Goal: Task Accomplishment & Management: Manage account settings

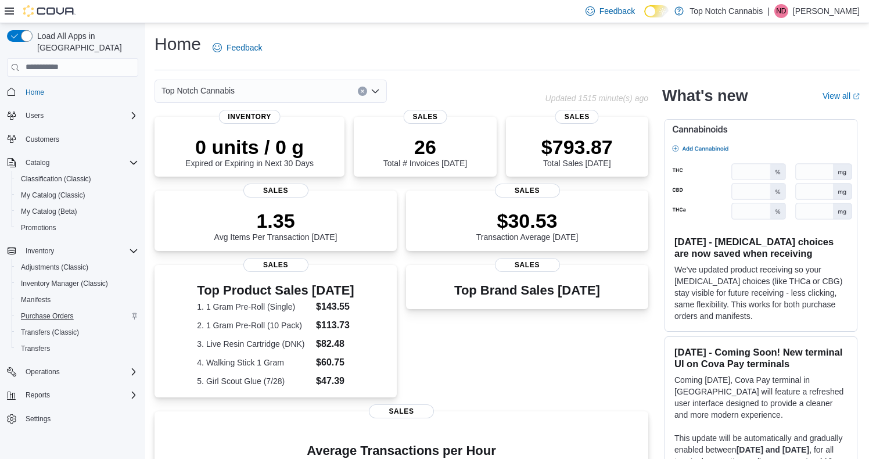
click at [45, 311] on span "Purchase Orders" at bounding box center [47, 315] width 53 height 9
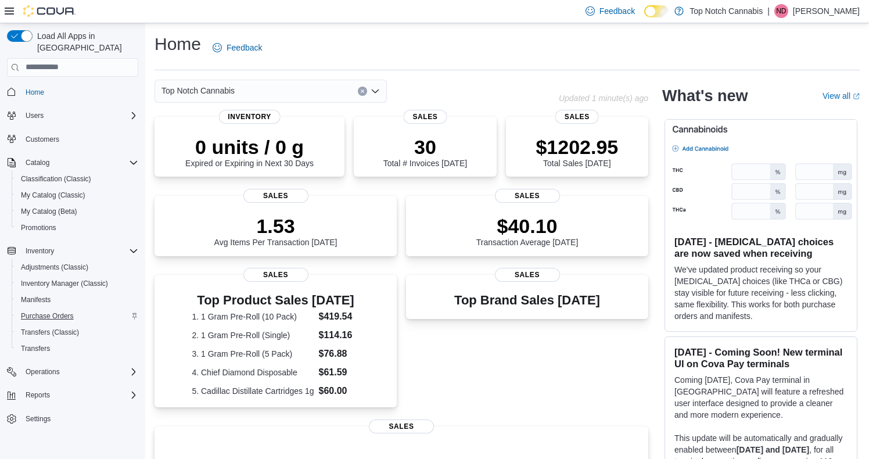
click at [72, 311] on span "Purchase Orders" at bounding box center [47, 315] width 53 height 9
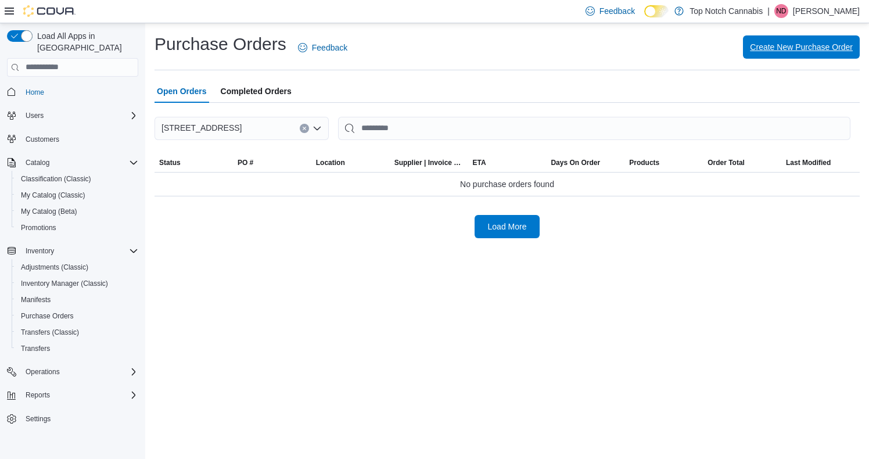
click at [756, 46] on span "Create New Purchase Order" at bounding box center [801, 47] width 103 height 12
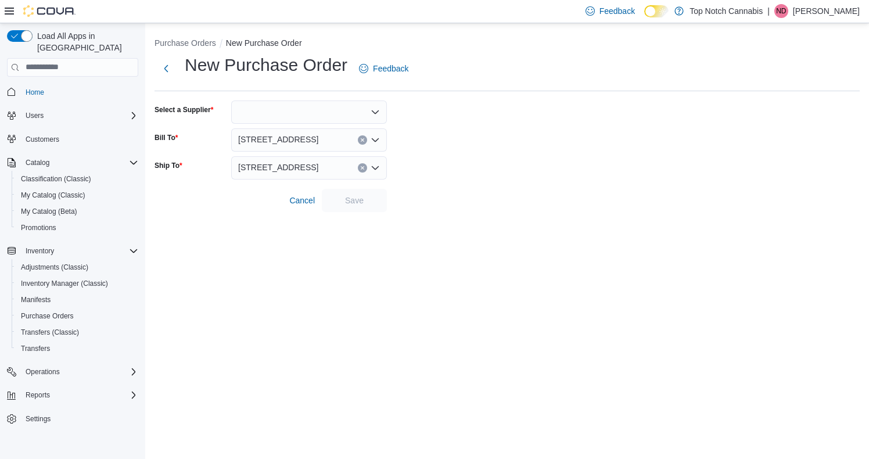
click at [259, 105] on div at bounding box center [309, 112] width 156 height 23
type input "*****"
click at [313, 128] on span "Chief" at bounding box center [316, 131] width 128 height 12
click at [347, 199] on span "Save" at bounding box center [354, 200] width 19 height 12
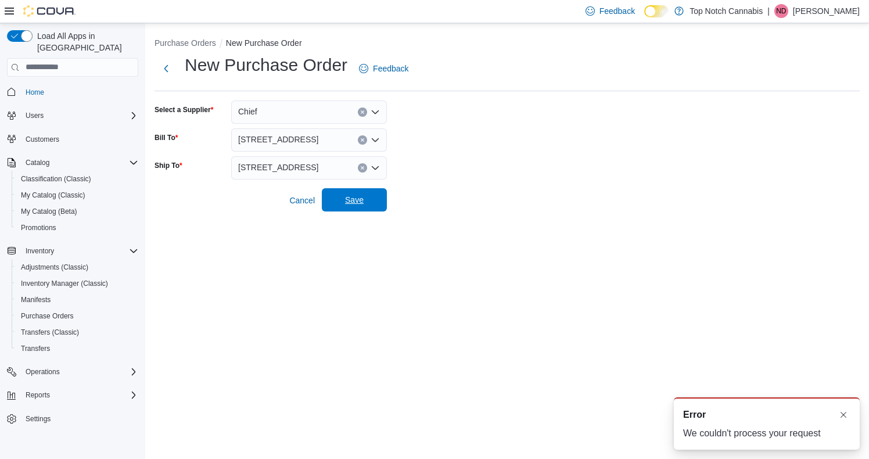
click at [353, 205] on span "Save" at bounding box center [354, 200] width 19 height 12
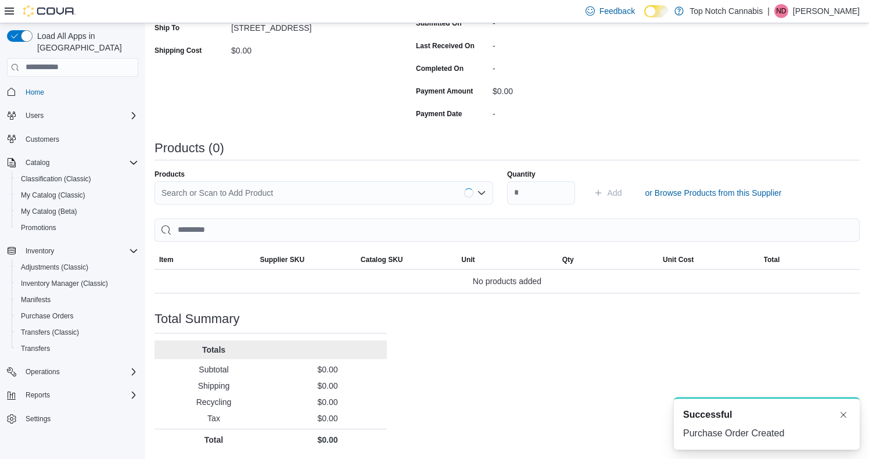
scroll to position [232, 0]
click at [308, 195] on div "Search or Scan to Add Product" at bounding box center [324, 193] width 339 height 23
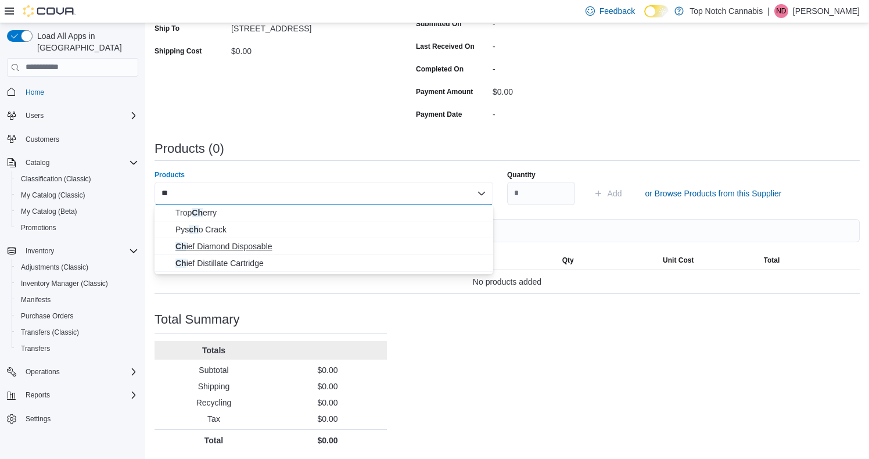
type input "**"
click at [254, 249] on span "Ch ief Diamond Disposable" at bounding box center [330, 247] width 311 height 12
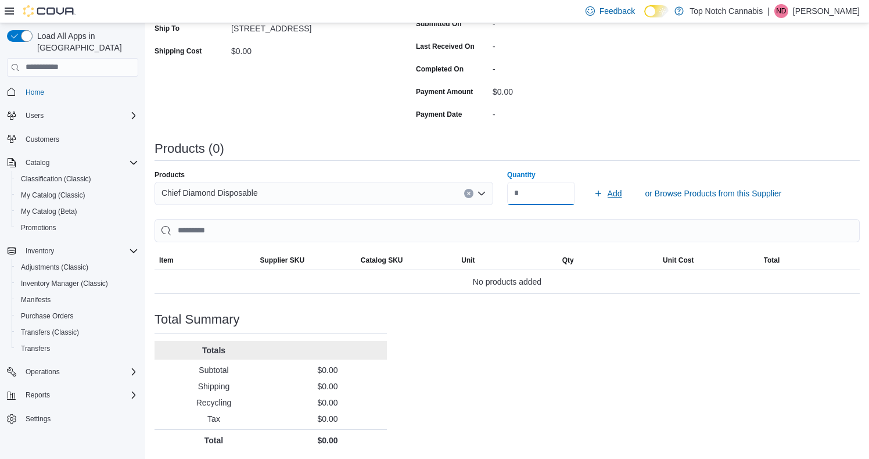
type input "**"
click at [595, 189] on icon "submit" at bounding box center [598, 193] width 9 height 9
click at [385, 192] on div "Search or Scan to Add Product" at bounding box center [324, 193] width 339 height 23
type input "***"
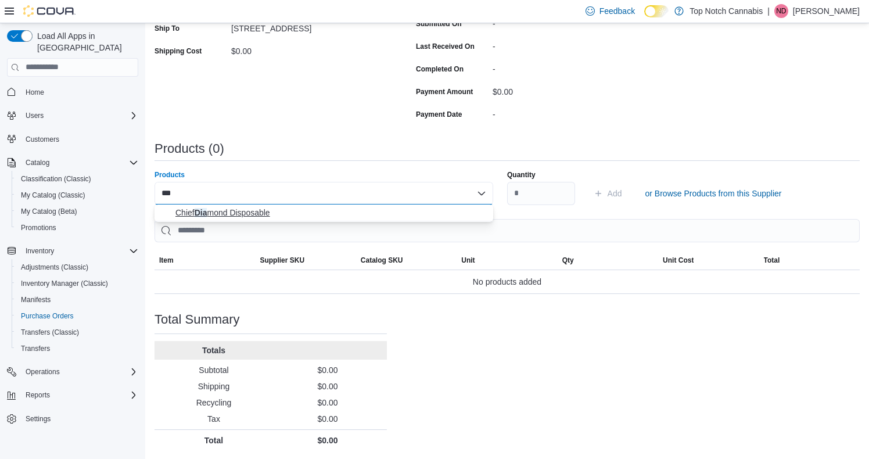
click at [332, 218] on span "Chief Dia mond Disposable" at bounding box center [330, 213] width 311 height 12
type input "**"
click at [593, 196] on button "Add" at bounding box center [608, 193] width 38 height 23
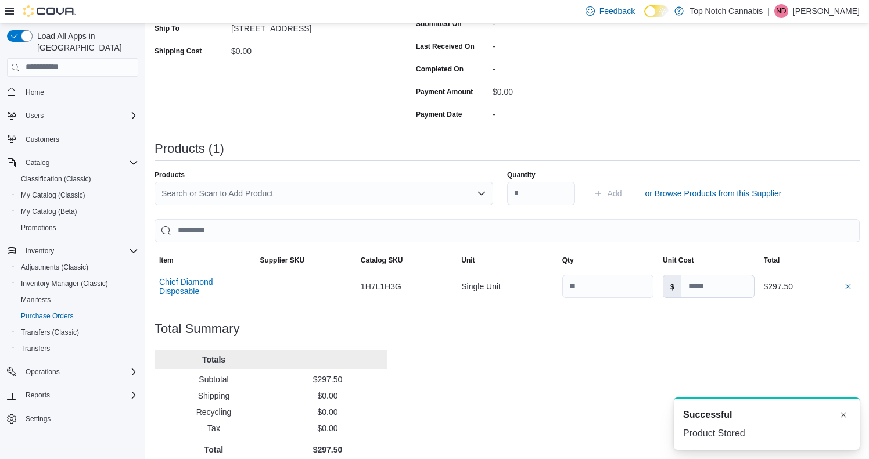
scroll to position [0, 0]
click at [421, 196] on div "Search or Scan to Add Product" at bounding box center [324, 193] width 339 height 23
type input "****"
click at [389, 213] on span "Walk ing Stick 1 Gram" at bounding box center [330, 213] width 311 height 12
type input "**"
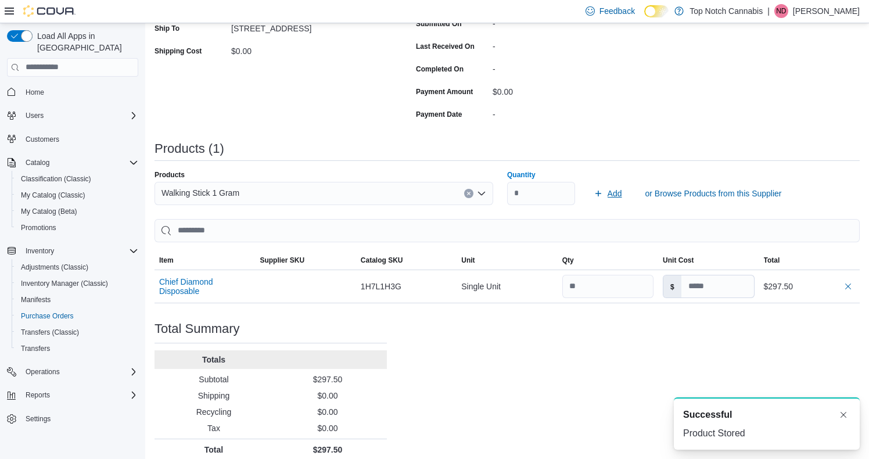
click at [603, 196] on span "Add" at bounding box center [608, 193] width 28 height 23
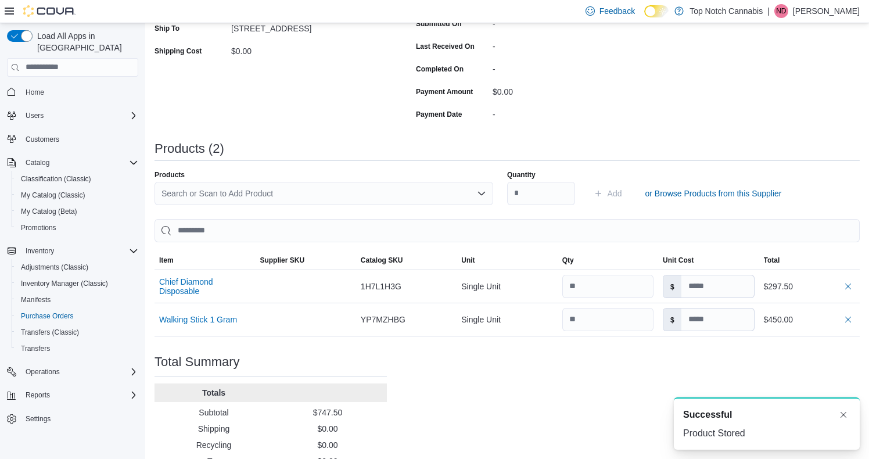
click at [376, 199] on div "Search or Scan to Add Product" at bounding box center [324, 193] width 339 height 23
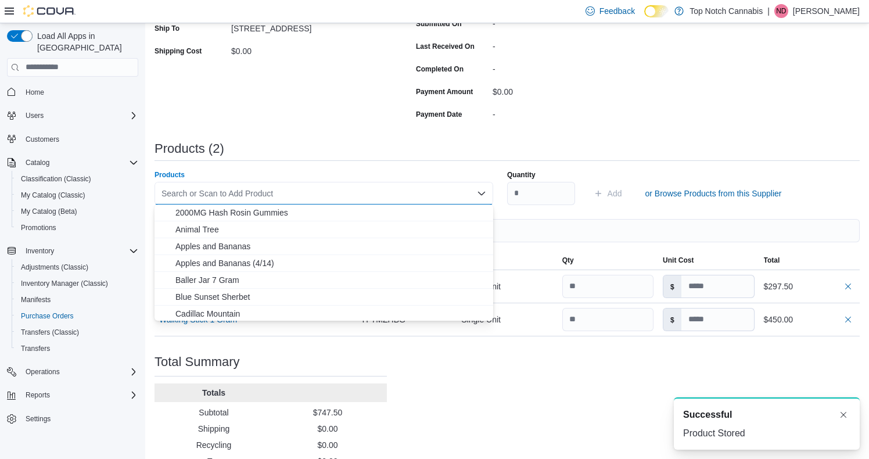
type input "*"
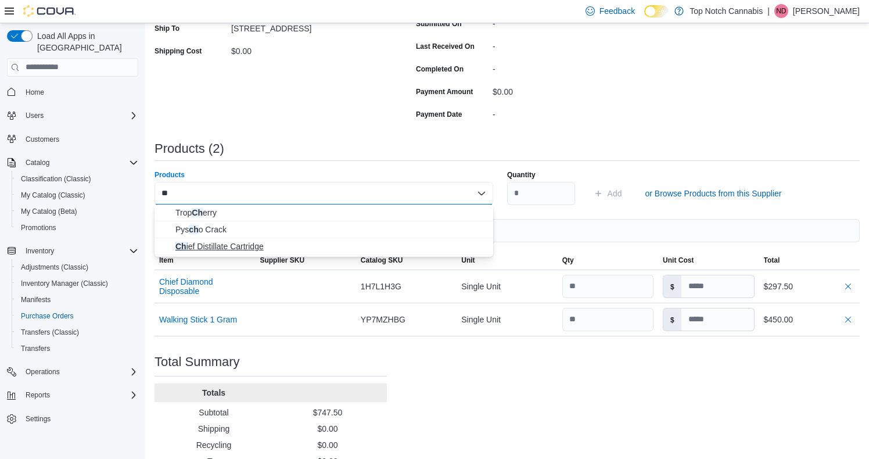
type input "**"
click at [288, 248] on span "Ch ief Distillate Cartridge" at bounding box center [330, 247] width 311 height 12
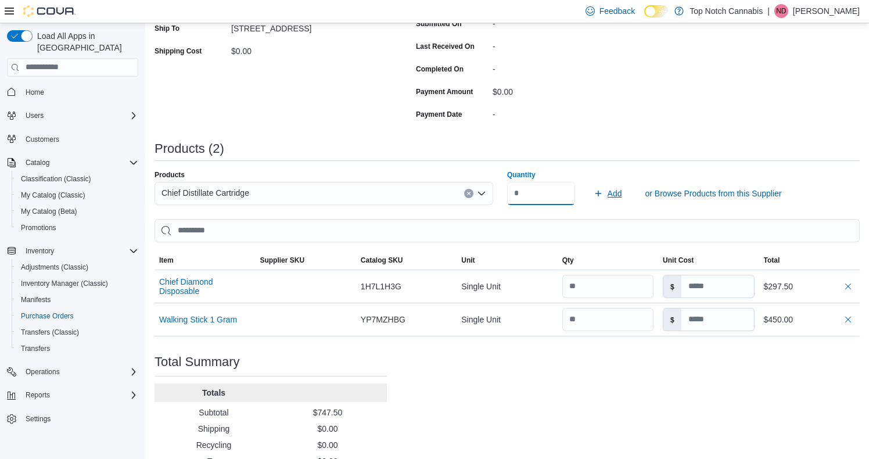
type input "***"
click at [606, 193] on span "Add" at bounding box center [608, 193] width 28 height 23
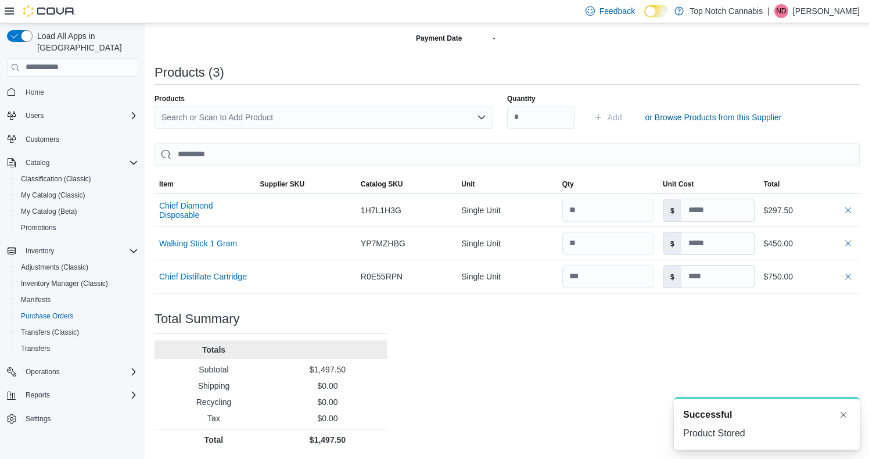
scroll to position [307, 0]
click at [845, 417] on button "Dismiss toast" at bounding box center [844, 414] width 14 height 14
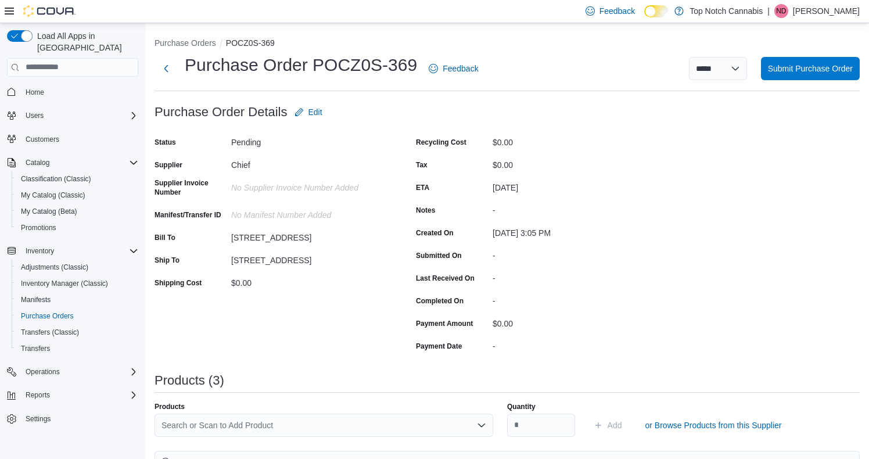
scroll to position [0, 0]
click at [776, 78] on span "Submit Purchase Order" at bounding box center [810, 67] width 85 height 23
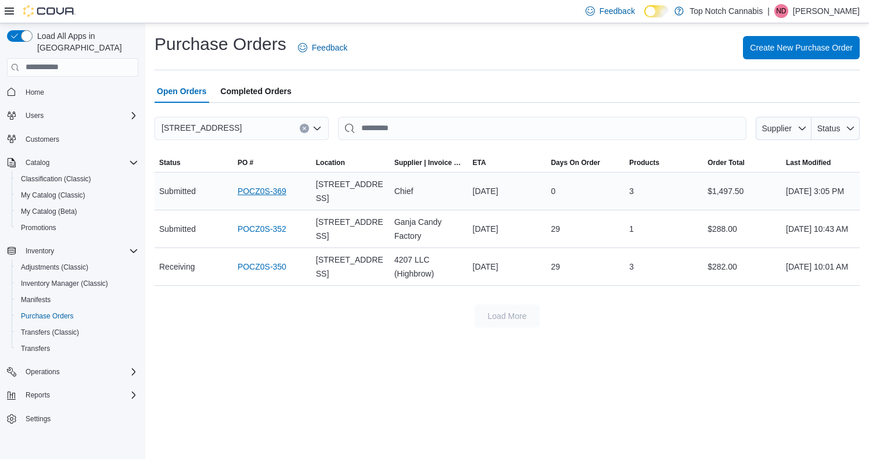
click at [247, 193] on link "POCZ0S-369" at bounding box center [262, 191] width 49 height 14
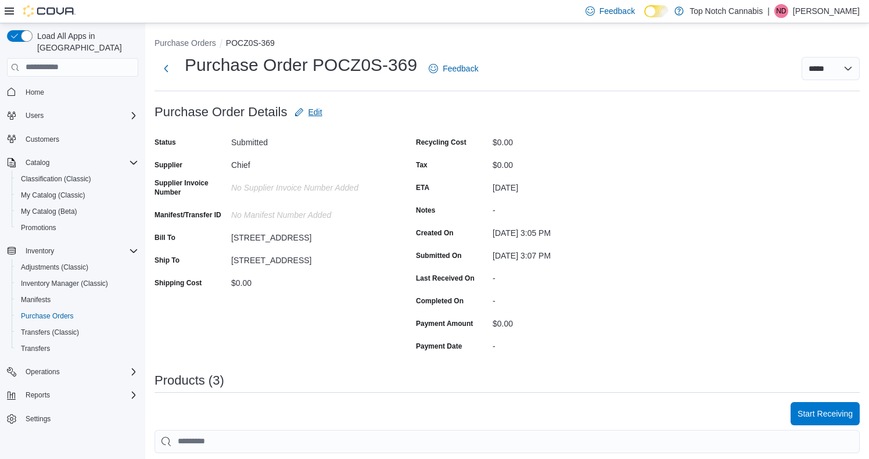
click at [300, 114] on icon "button" at bounding box center [299, 111] width 9 height 9
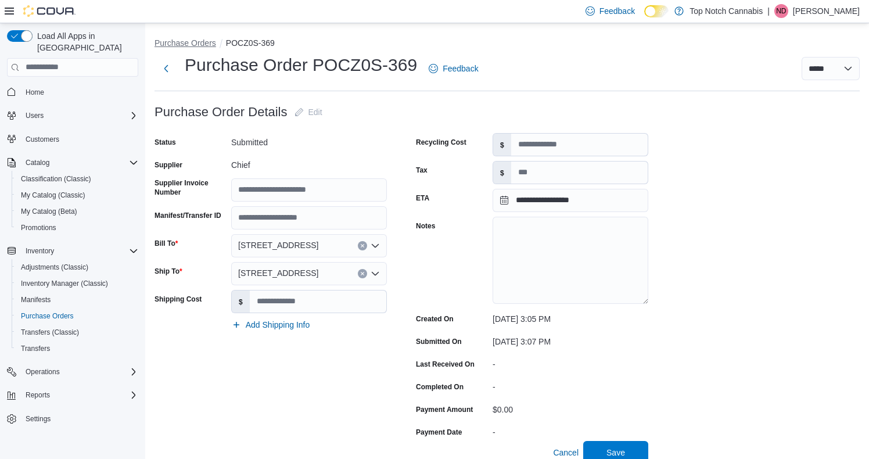
click at [207, 43] on button "Purchase Orders" at bounding box center [186, 42] width 62 height 9
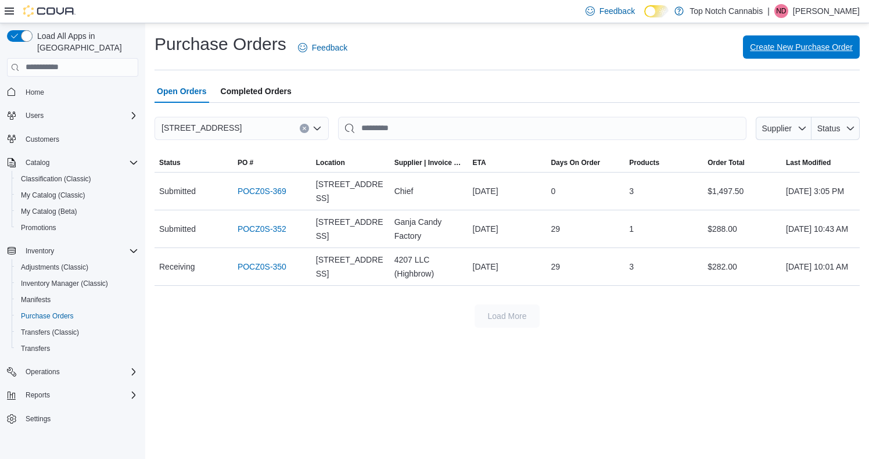
click at [781, 53] on span "Create New Purchase Order" at bounding box center [801, 46] width 103 height 23
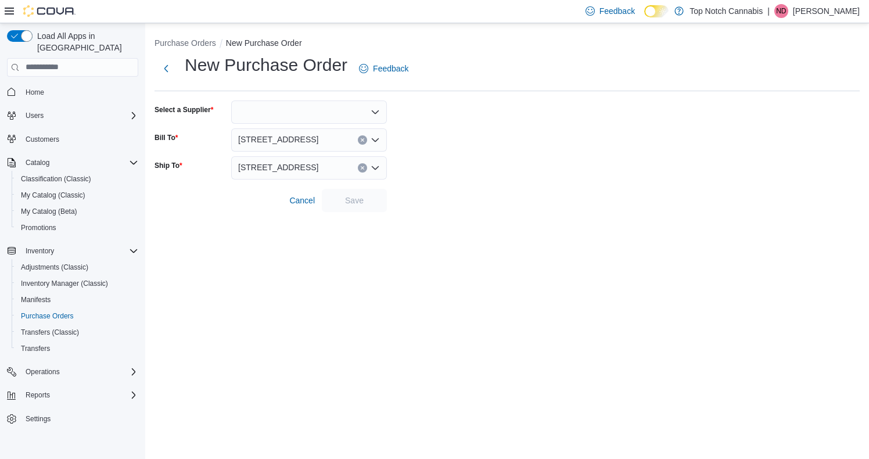
click at [267, 127] on form "Select a Supplier Bill To 26 Augusta Road Ship To 26 Augusta Road Cancel Save" at bounding box center [507, 157] width 705 height 112
click at [267, 114] on div at bounding box center [309, 112] width 156 height 23
type input "****"
click at [292, 162] on span "High Tide" at bounding box center [316, 165] width 128 height 12
click at [353, 195] on span "Save" at bounding box center [354, 200] width 19 height 12
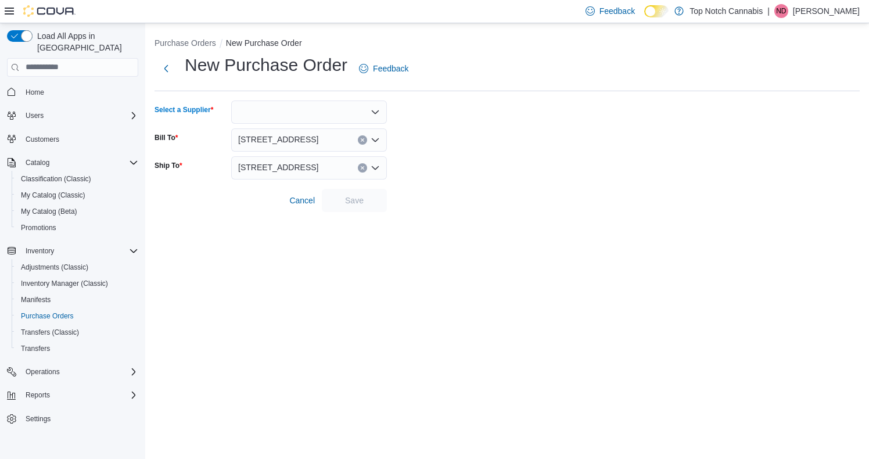
click at [284, 109] on div at bounding box center [309, 112] width 156 height 23
type input "****"
click at [284, 165] on span "High Tide" at bounding box center [316, 165] width 128 height 12
click at [329, 196] on span "Save" at bounding box center [354, 199] width 51 height 23
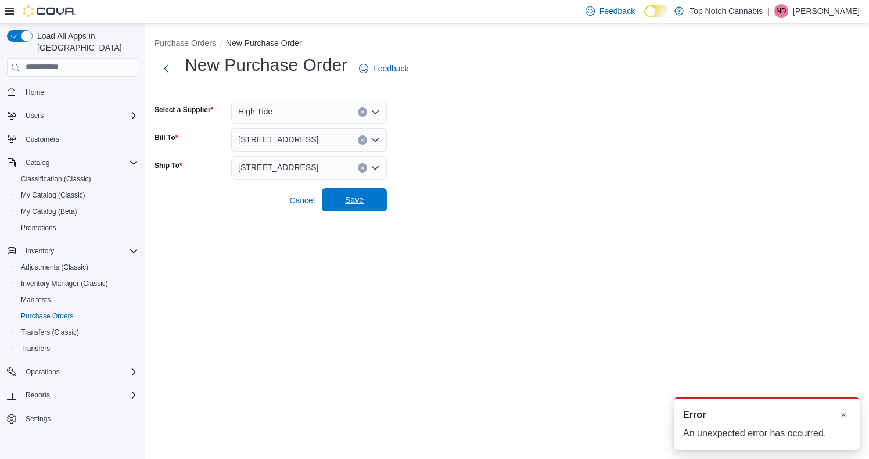
click at [343, 204] on span "Save" at bounding box center [354, 199] width 51 height 23
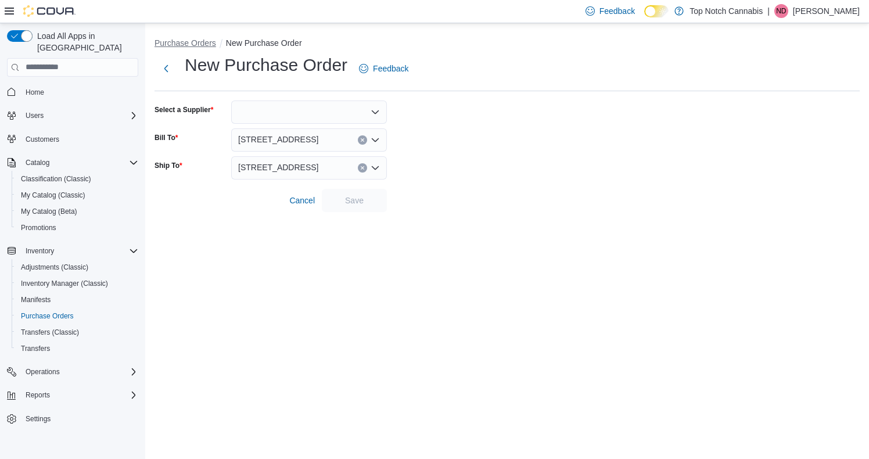
click at [181, 39] on button "Purchase Orders" at bounding box center [186, 42] width 62 height 9
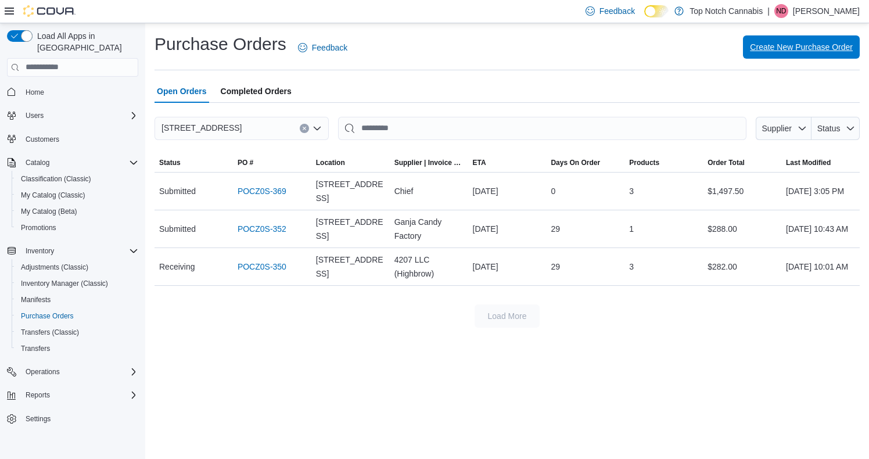
click at [803, 55] on span "Create New Purchase Order" at bounding box center [801, 46] width 103 height 23
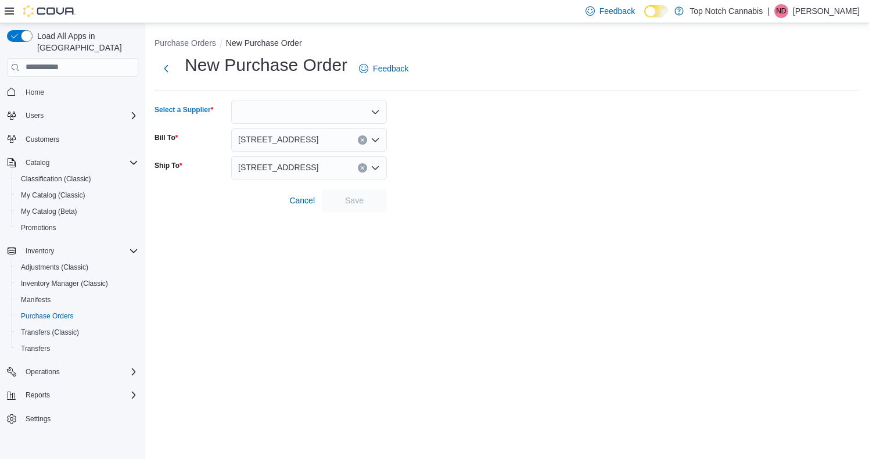
click at [333, 115] on div at bounding box center [309, 112] width 156 height 23
type input "***"
click at [282, 169] on span "Hig h Tide" at bounding box center [316, 165] width 128 height 12
click at [389, 210] on form "Select a Supplier High Tide Combo box. Selected. High Tide. Press Backspace to …" at bounding box center [507, 157] width 705 height 112
click at [368, 202] on span "Save" at bounding box center [354, 199] width 51 height 23
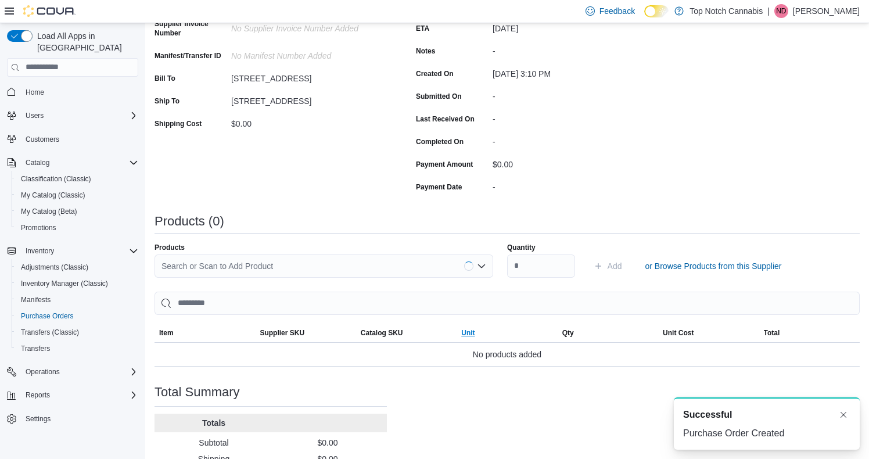
scroll to position [167, 0]
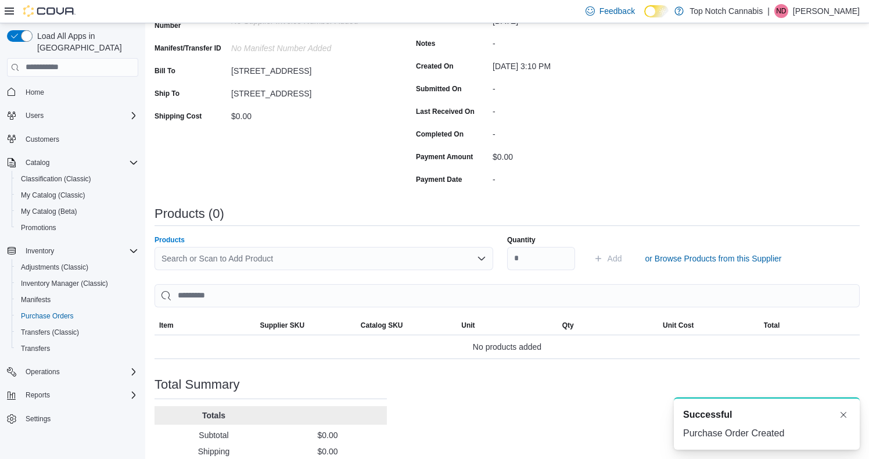
click at [359, 254] on div "Search or Scan to Add Product" at bounding box center [324, 258] width 339 height 23
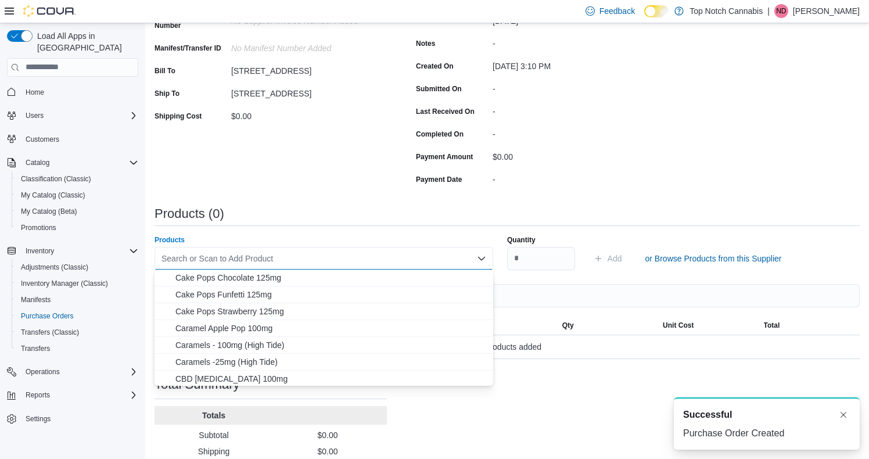
type input "*"
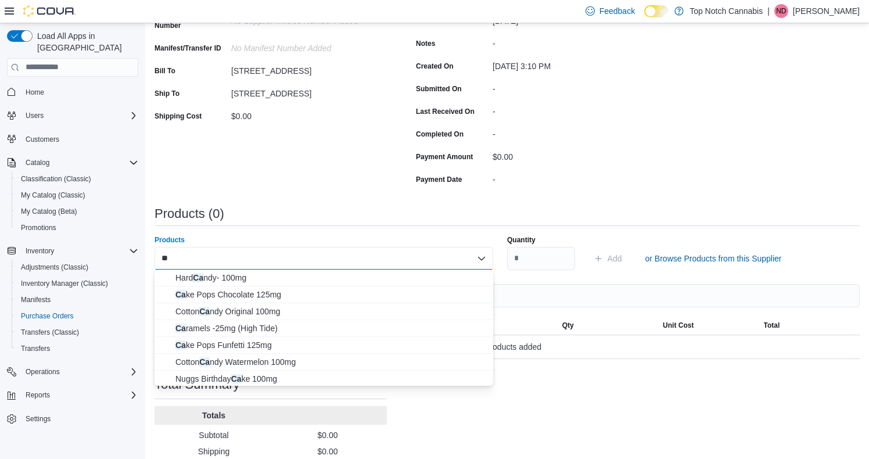
drag, startPoint x: 285, startPoint y: 306, endPoint x: 285, endPoint y: 239, distance: 66.8
click at [285, 239] on body "**********" at bounding box center [434, 179] width 869 height 692
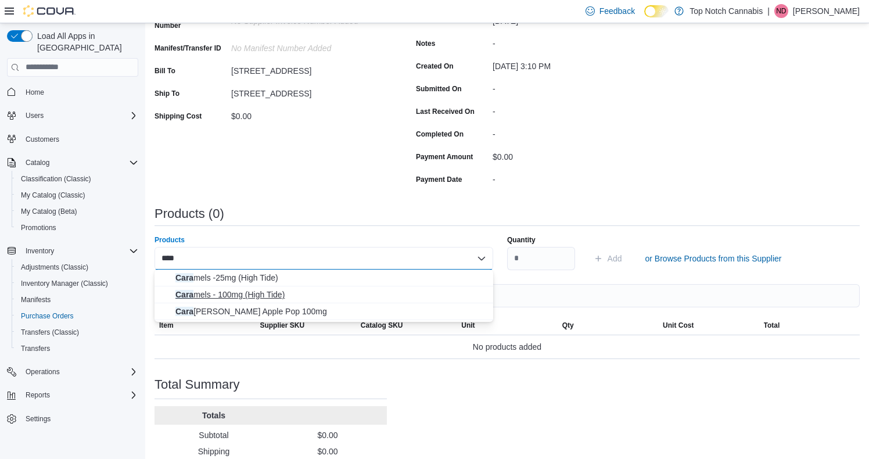
type input "****"
click at [262, 289] on span "[PERSON_NAME] - 100mg (High Tide)" at bounding box center [330, 295] width 311 height 12
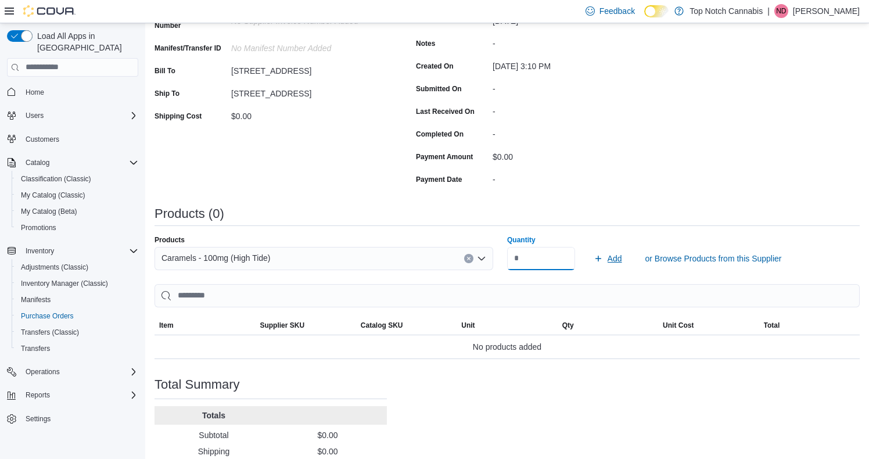
type input "**"
click at [604, 252] on span "Add" at bounding box center [608, 258] width 28 height 23
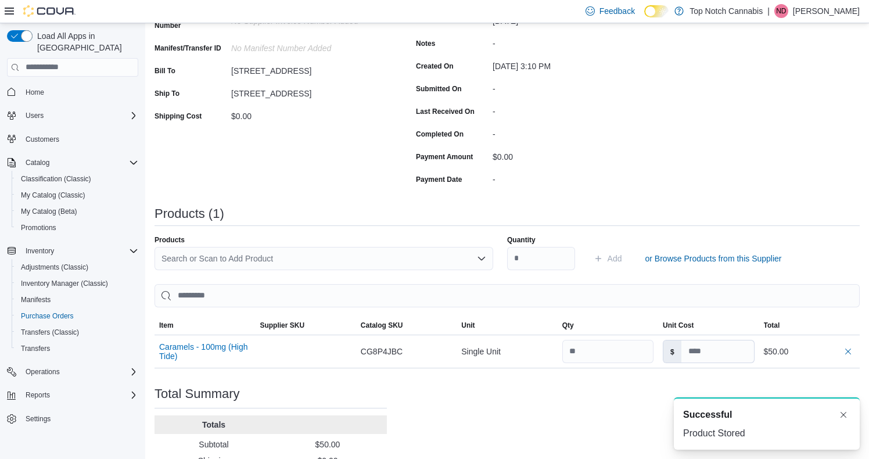
scroll to position [0, 0]
click at [334, 256] on div "Search or Scan to Add Product" at bounding box center [324, 258] width 339 height 23
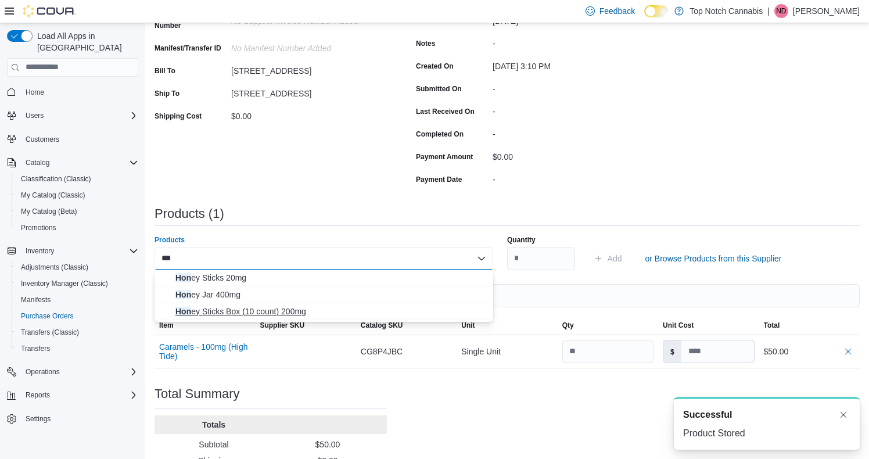
type input "***"
click at [313, 311] on span "Hon ey Sticks Box (10 count) 200mg" at bounding box center [330, 312] width 311 height 12
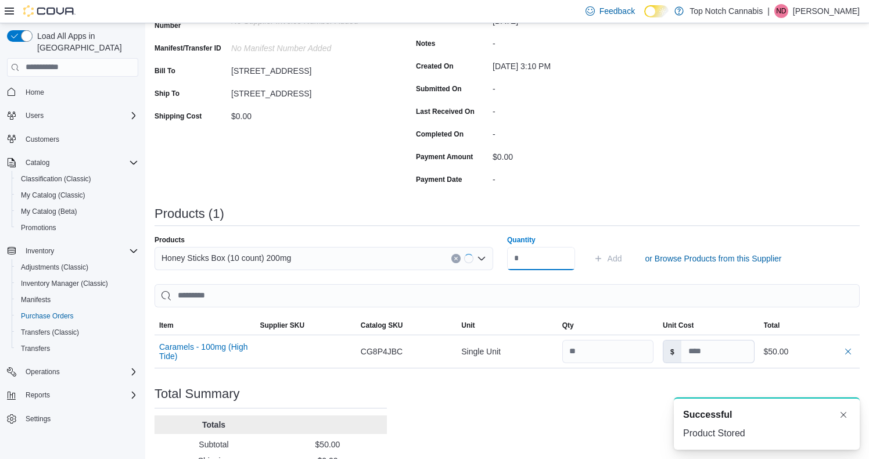
click at [533, 254] on input "Quantity" at bounding box center [541, 258] width 68 height 23
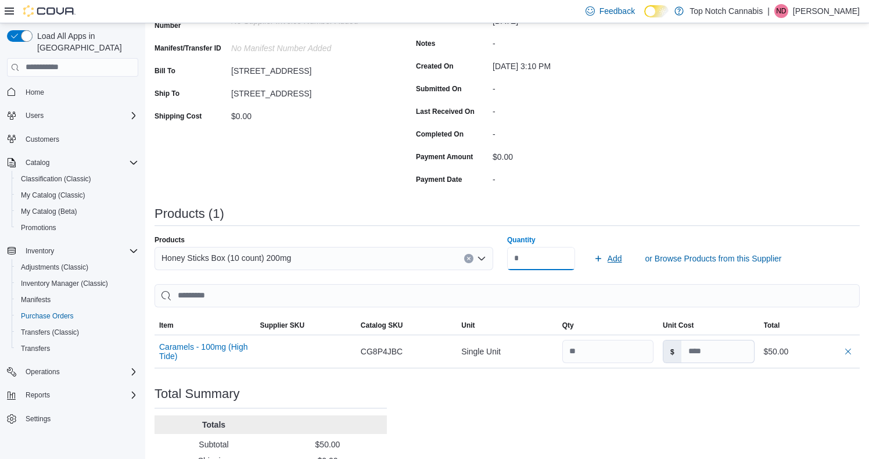
type input "*"
click at [602, 258] on icon "submit" at bounding box center [598, 258] width 9 height 9
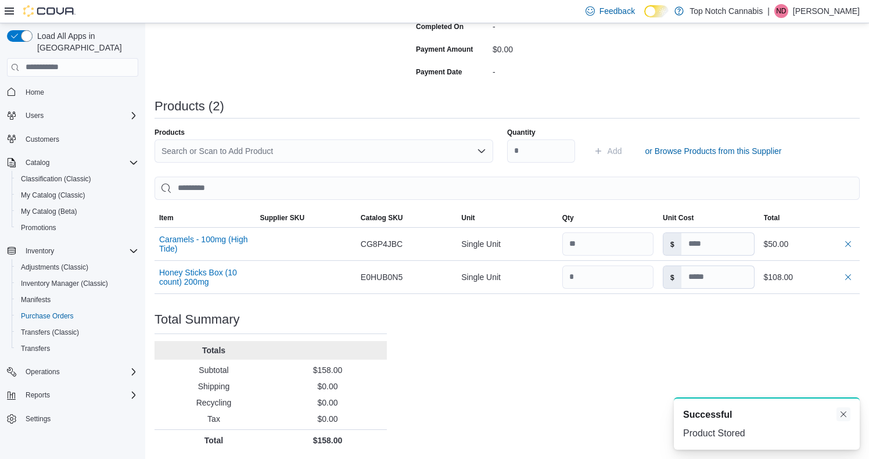
click at [845, 409] on button "Dismiss toast" at bounding box center [844, 414] width 14 height 14
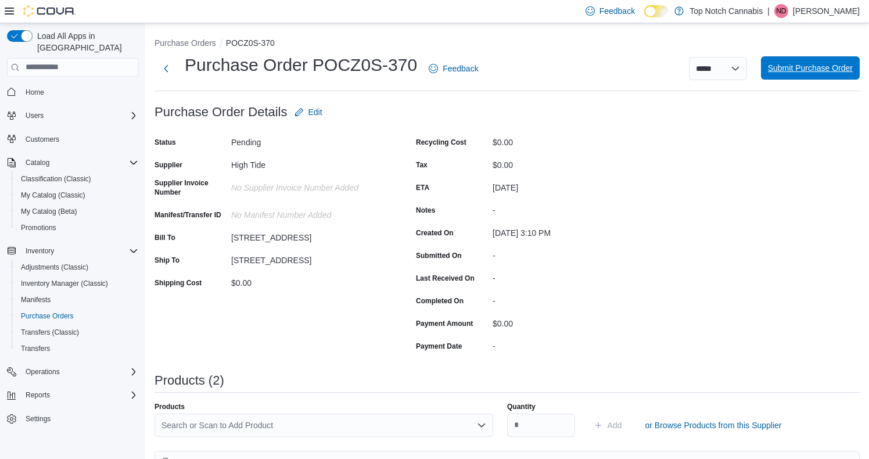
click at [799, 66] on span "Submit Purchase Order" at bounding box center [810, 68] width 85 height 12
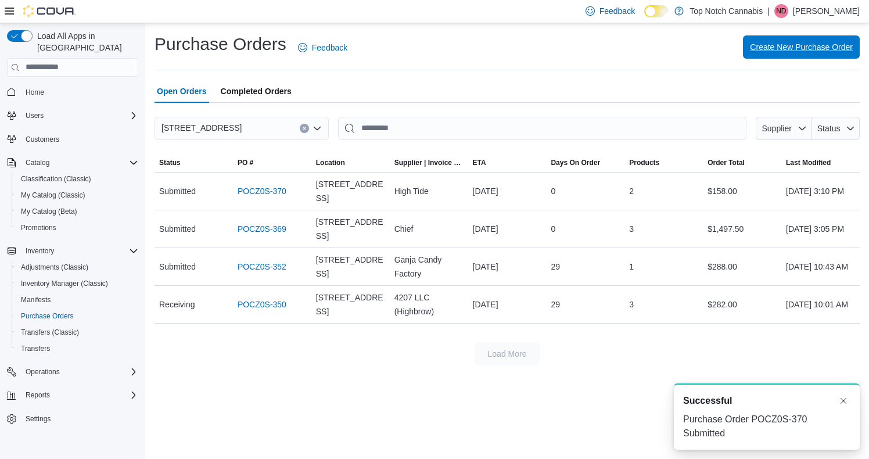
click at [756, 50] on span "Create New Purchase Order" at bounding box center [801, 47] width 103 height 12
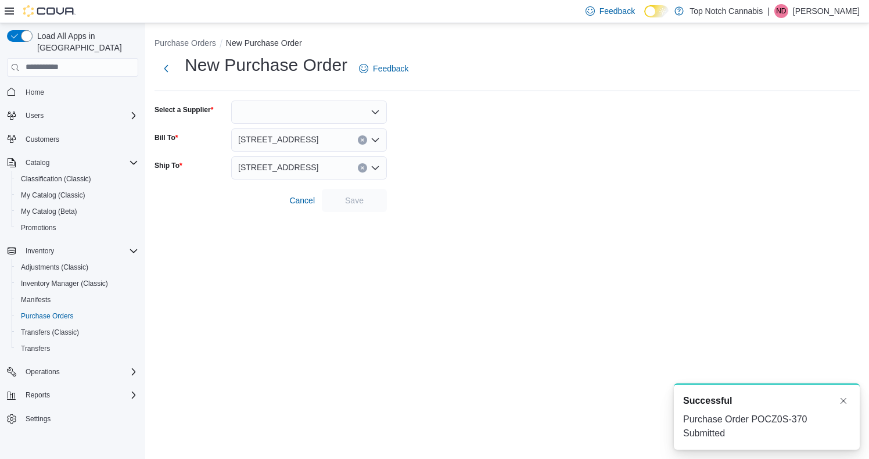
click at [277, 105] on div at bounding box center [309, 112] width 156 height 23
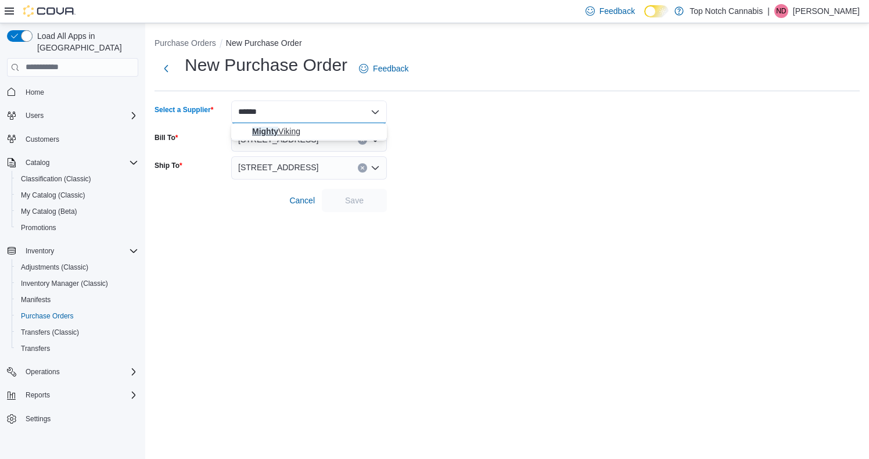
type input "******"
click at [289, 130] on span "Mighty Viking" at bounding box center [316, 131] width 128 height 12
click at [358, 198] on span "Save" at bounding box center [354, 200] width 19 height 12
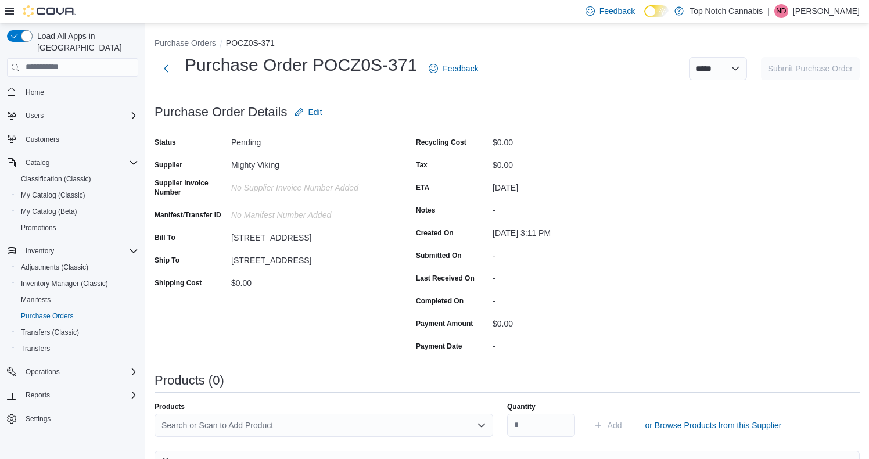
click at [227, 425] on div "Search or Scan to Add Product" at bounding box center [324, 425] width 339 height 23
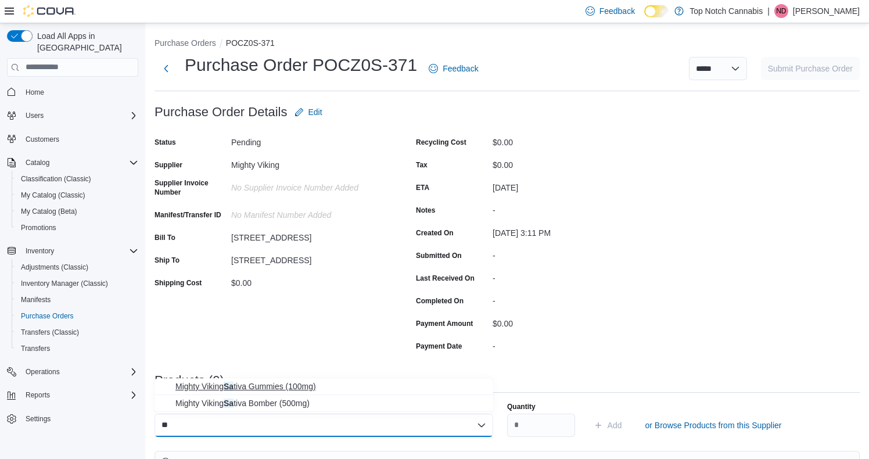
type input "**"
click at [250, 388] on span "Mighty Viking Sa tiva Gummies (100mg)" at bounding box center [330, 387] width 311 height 12
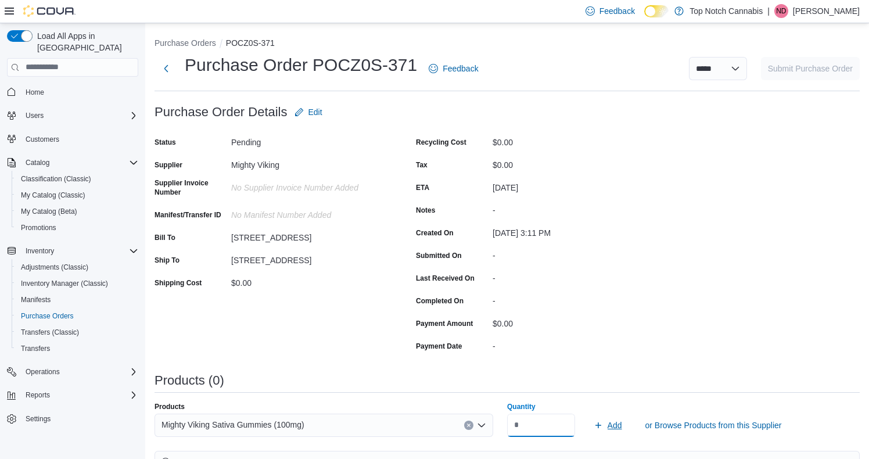
type input "*"
click at [604, 431] on span "Add" at bounding box center [608, 425] width 28 height 23
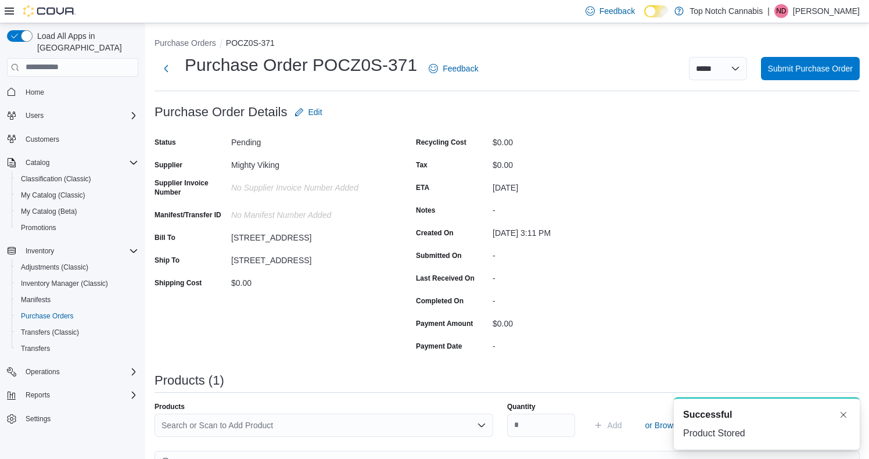
click at [257, 425] on div "Search or Scan to Add Product" at bounding box center [324, 425] width 339 height 23
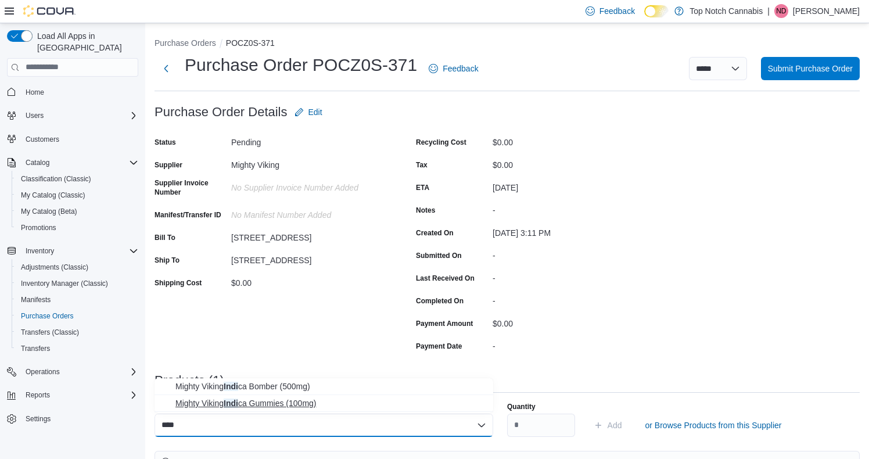
type input "****"
click at [276, 400] on span "Mighty Viking Indi ca Gummies (100mg)" at bounding box center [330, 403] width 311 height 12
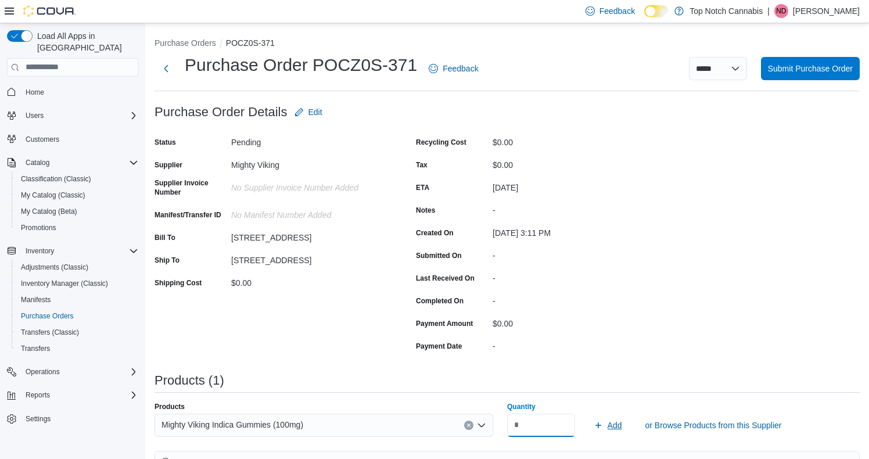
type input "*"
click at [624, 424] on button "Add" at bounding box center [608, 425] width 38 height 23
click at [254, 425] on div "Search or Scan to Add Product" at bounding box center [324, 425] width 339 height 23
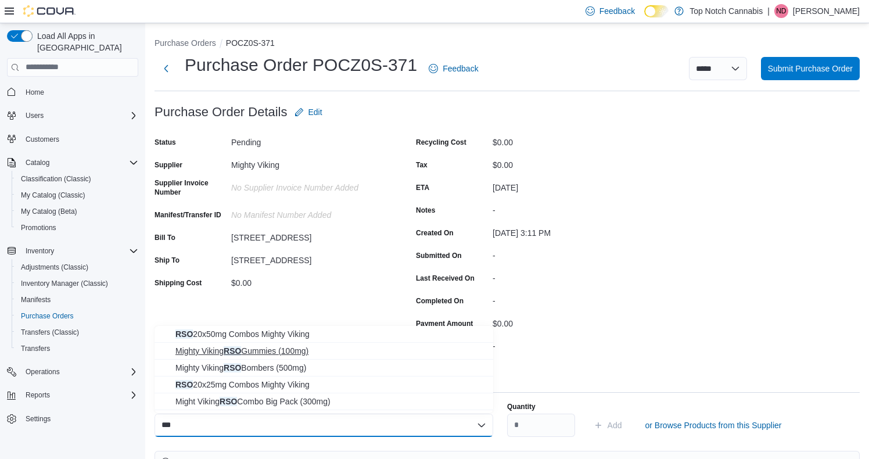
type input "***"
click at [302, 346] on span "Mighty Viking RSO Gummies (100mg)" at bounding box center [330, 351] width 311 height 12
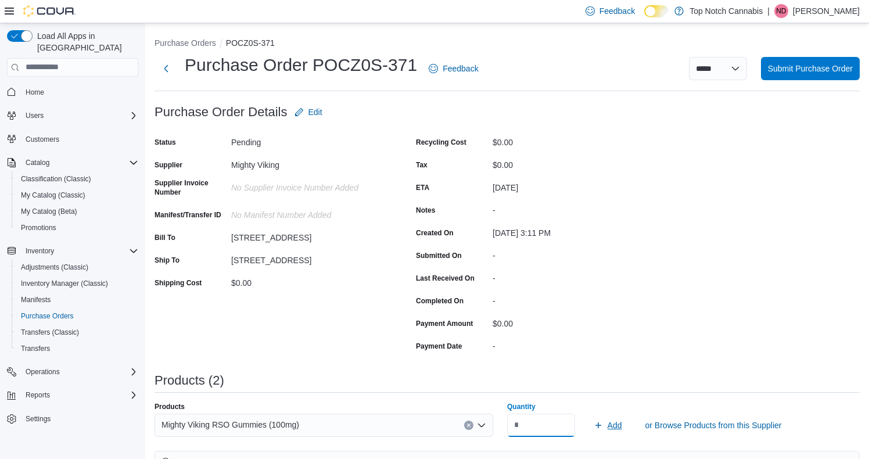
type input "**"
click at [611, 426] on span "Add" at bounding box center [615, 425] width 15 height 12
click at [306, 411] on div "Products Search or Scan to Add Product" at bounding box center [324, 419] width 339 height 35
click at [302, 422] on div "Search or Scan to Add Product" at bounding box center [324, 425] width 339 height 23
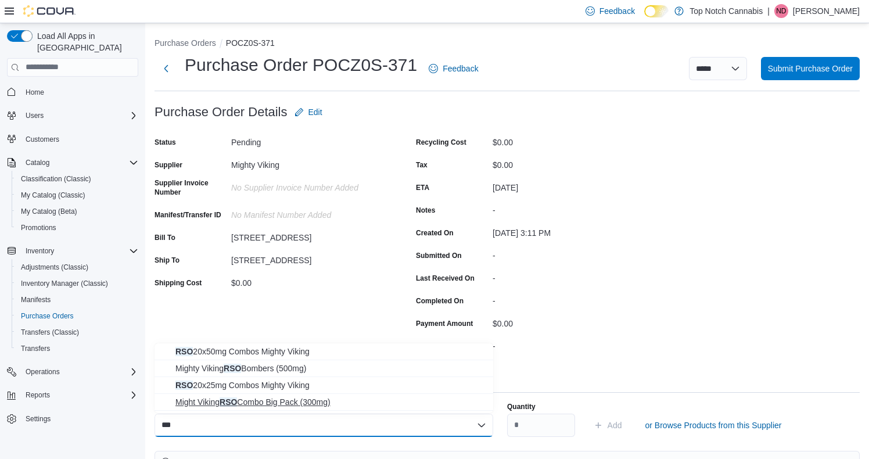
type input "***"
click at [297, 406] on span "Might Viking RSO Combo Big Pack (300mg)" at bounding box center [330, 402] width 311 height 12
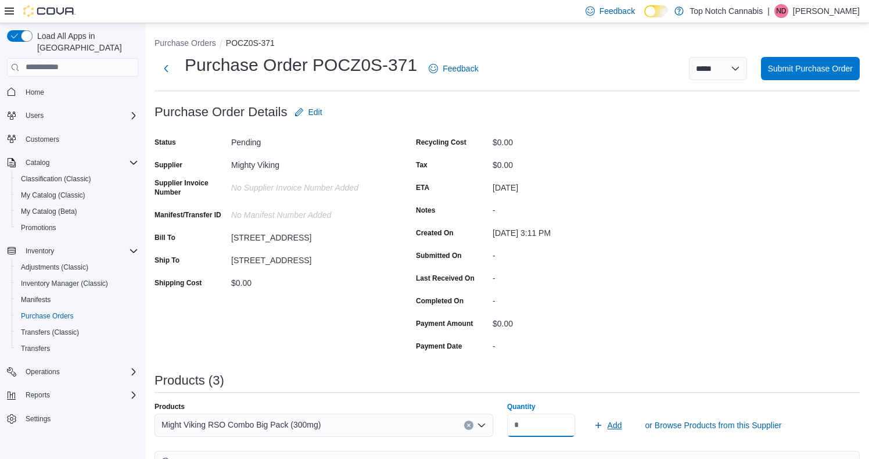
type input "*"
click at [601, 428] on icon "submit" at bounding box center [598, 425] width 9 height 9
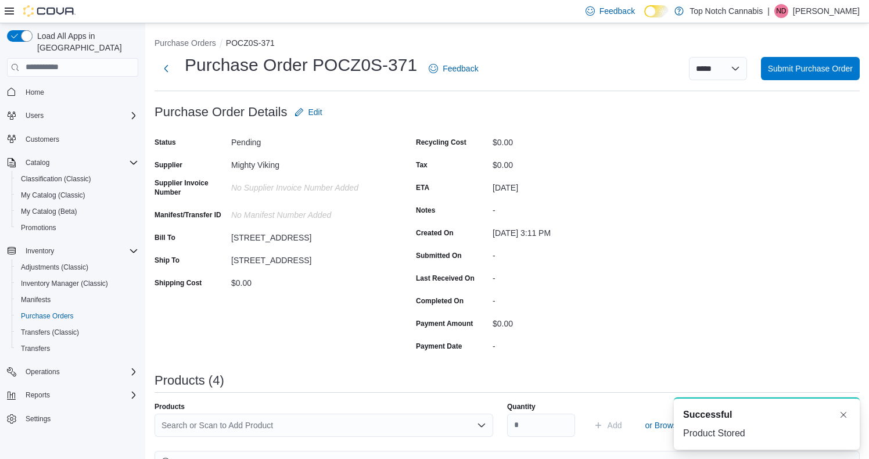
click at [288, 419] on div "Search or Scan to Add Product" at bounding box center [324, 425] width 339 height 23
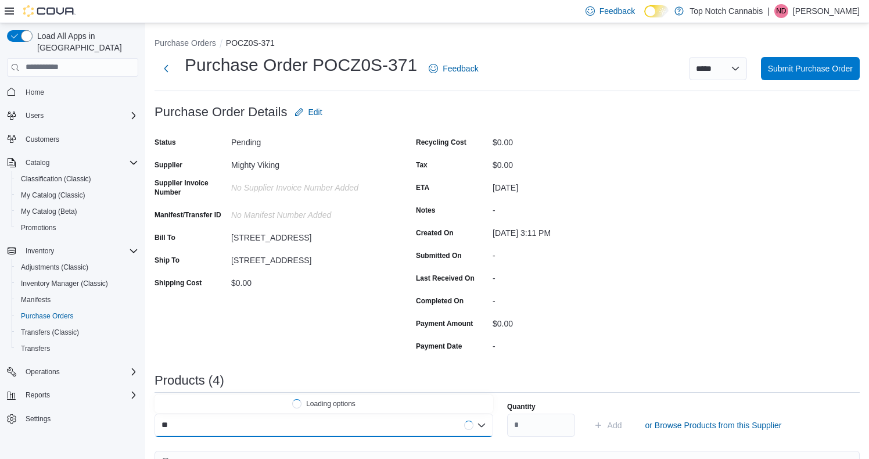
type input "*"
type input "**"
click at [279, 406] on span "Might Viking Classic Combo Bi g Pack (300mg)" at bounding box center [330, 404] width 311 height 12
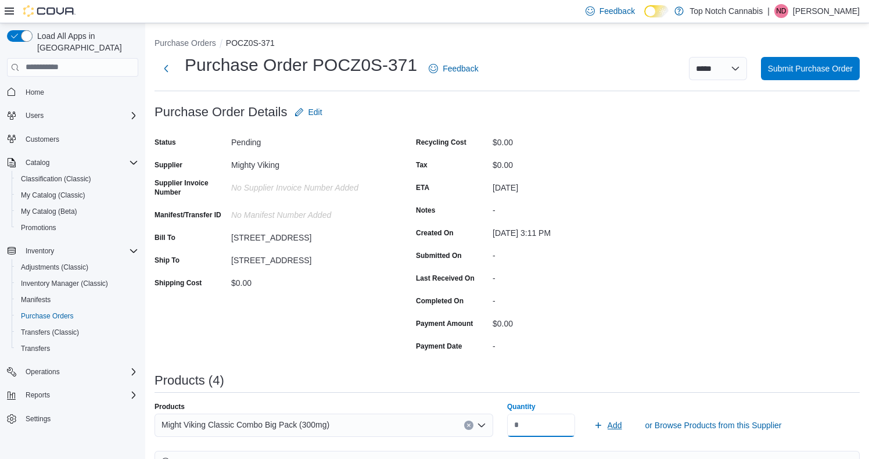
type input "*"
click at [611, 429] on span "Add" at bounding box center [615, 425] width 15 height 12
click at [469, 426] on icon "Clear input" at bounding box center [469, 425] width 5 height 5
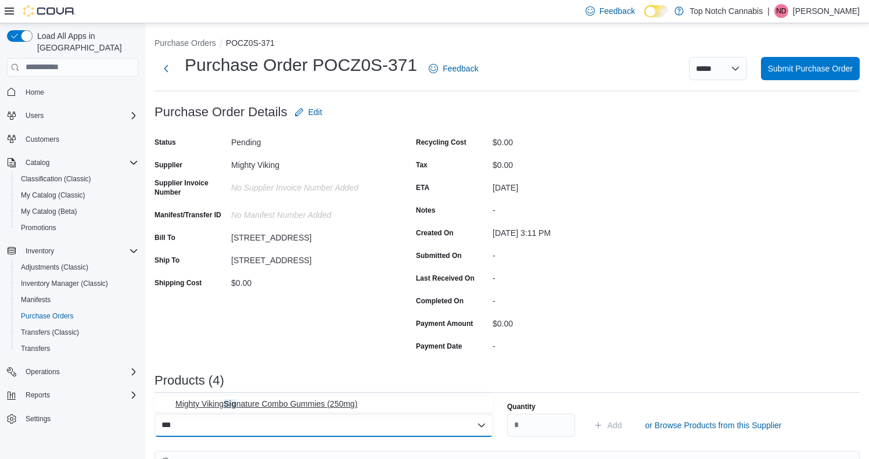
type input "***"
click at [363, 407] on span "Mighty Viking Sig nature Combo Gummies (250mg)" at bounding box center [330, 404] width 311 height 12
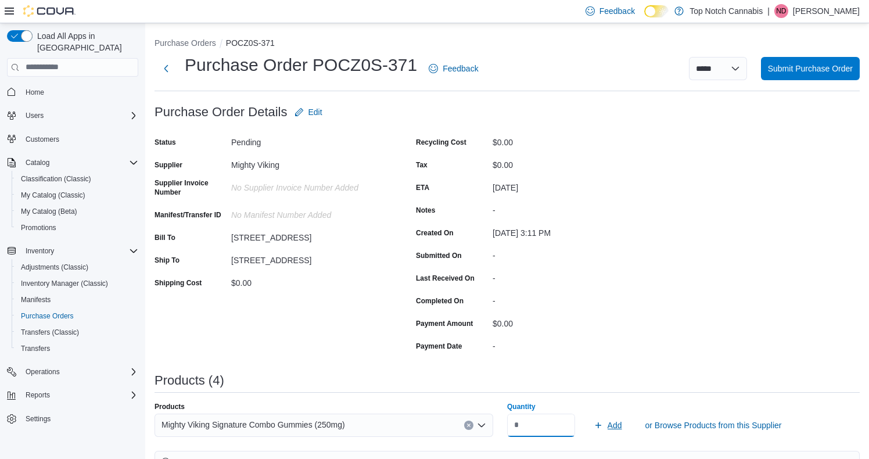
type input "*"
click at [608, 429] on span "Add" at bounding box center [615, 425] width 15 height 12
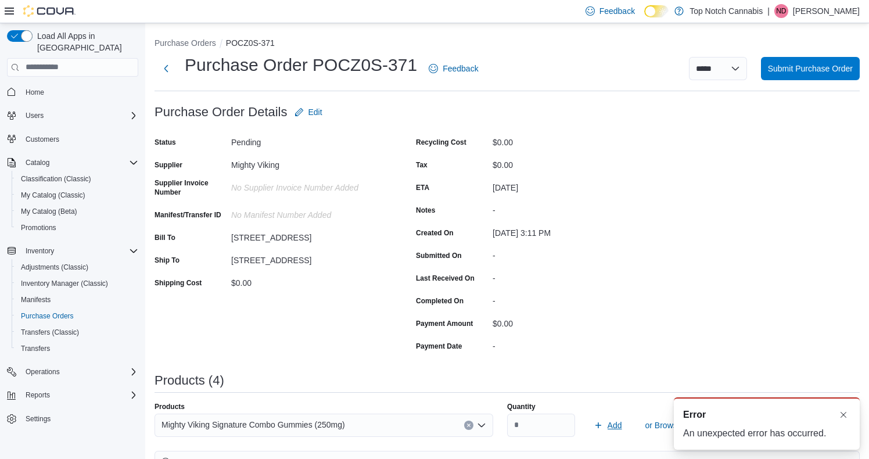
click at [601, 425] on icon "submit" at bounding box center [598, 425] width 9 height 9
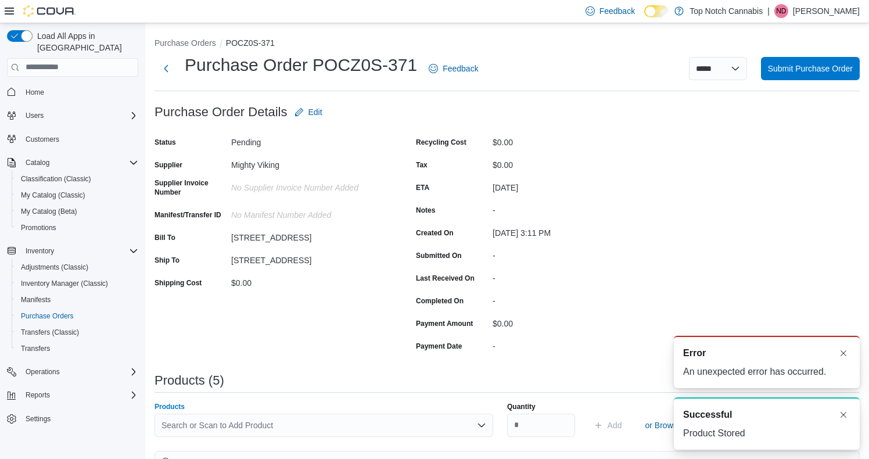
click at [435, 426] on div "Search or Scan to Add Product" at bounding box center [324, 425] width 339 height 23
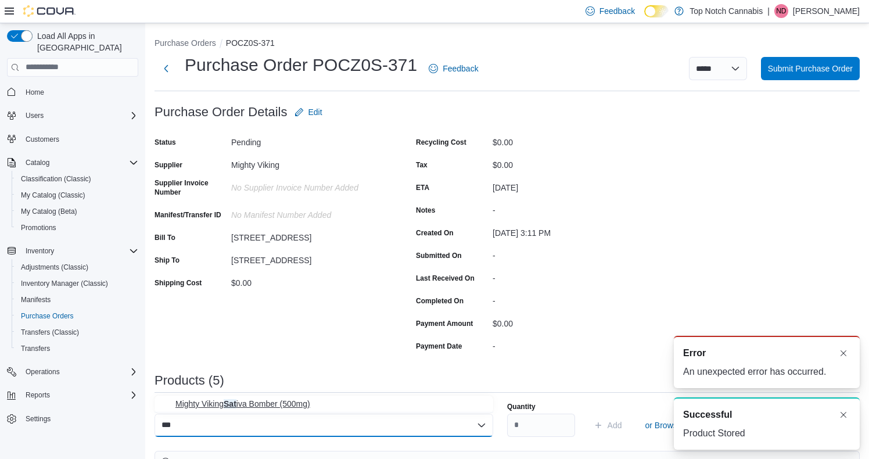
type input "***"
click at [310, 407] on span "Mighty Viking Sat iva Bomber (500mg)" at bounding box center [330, 404] width 311 height 12
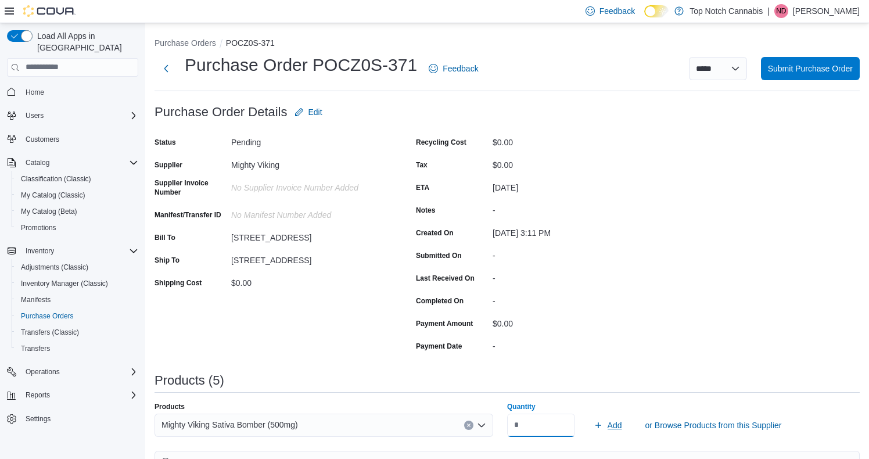
type input "*"
click at [590, 431] on button "Add" at bounding box center [608, 425] width 38 height 23
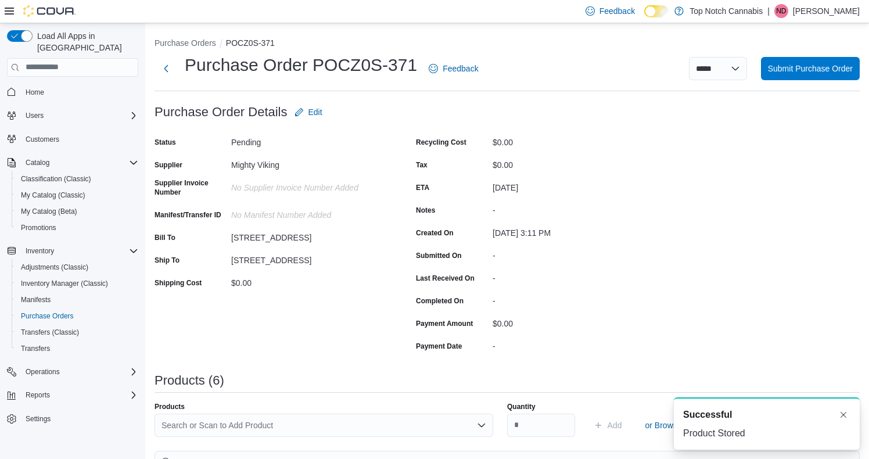
click at [433, 421] on div "Search or Scan to Add Product" at bounding box center [324, 425] width 339 height 23
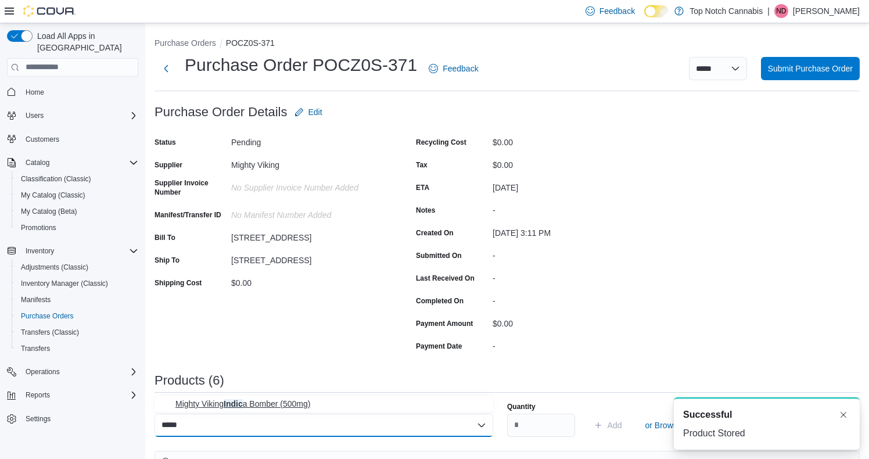
type input "*****"
click at [356, 406] on span "Mighty Viking Indic a Bomber (500mg)" at bounding box center [330, 404] width 311 height 12
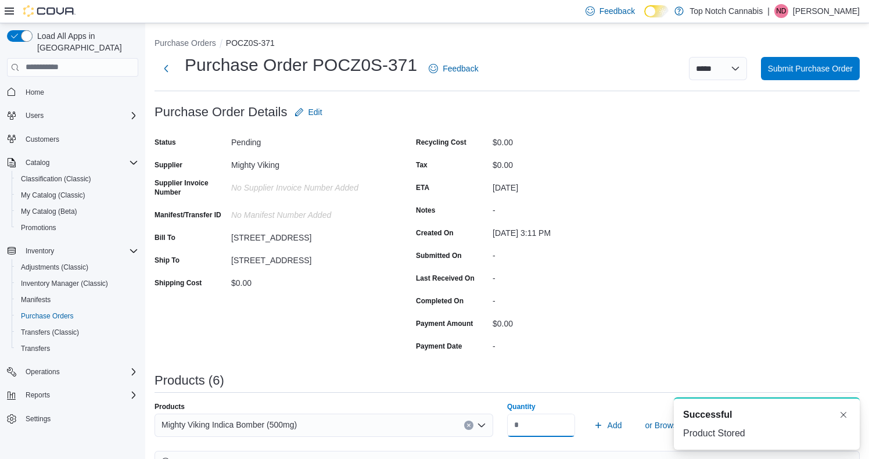
type input "*"
click at [615, 425] on span "Add" at bounding box center [615, 425] width 15 height 12
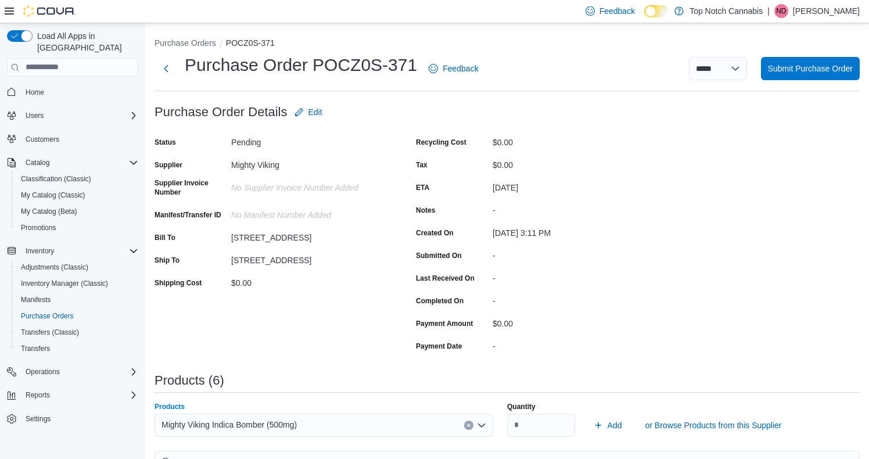
click at [242, 423] on span "Mighty Viking Indica Bomber (500mg)" at bounding box center [229, 425] width 135 height 14
click at [597, 429] on span "Add" at bounding box center [608, 425] width 28 height 23
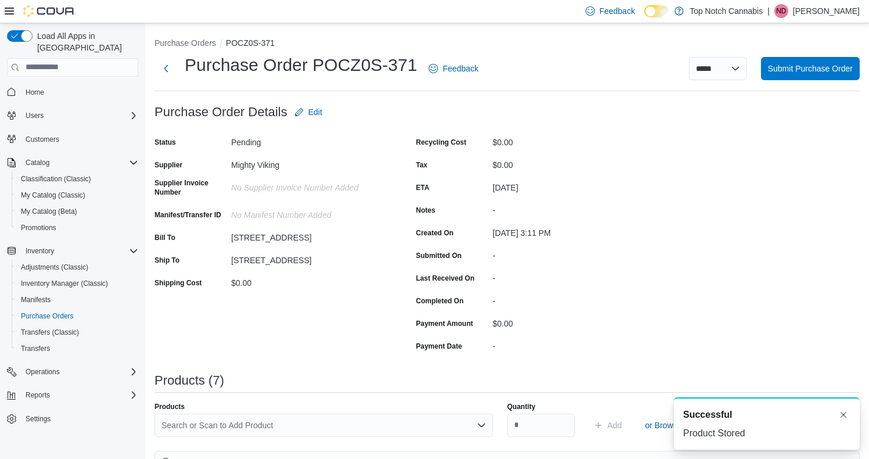
click at [350, 423] on div "Search or Scan to Add Product" at bounding box center [324, 425] width 339 height 23
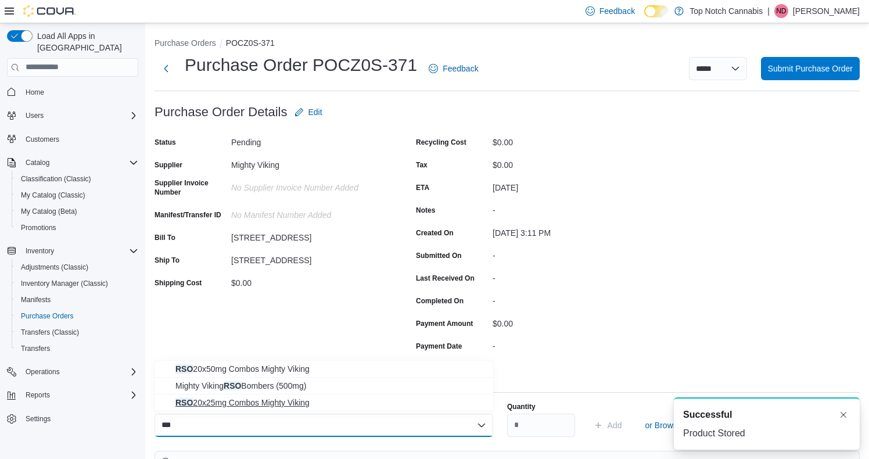
type input "***"
click at [318, 404] on span "RSO 20x25mg Combos Mighty Viking" at bounding box center [330, 403] width 311 height 12
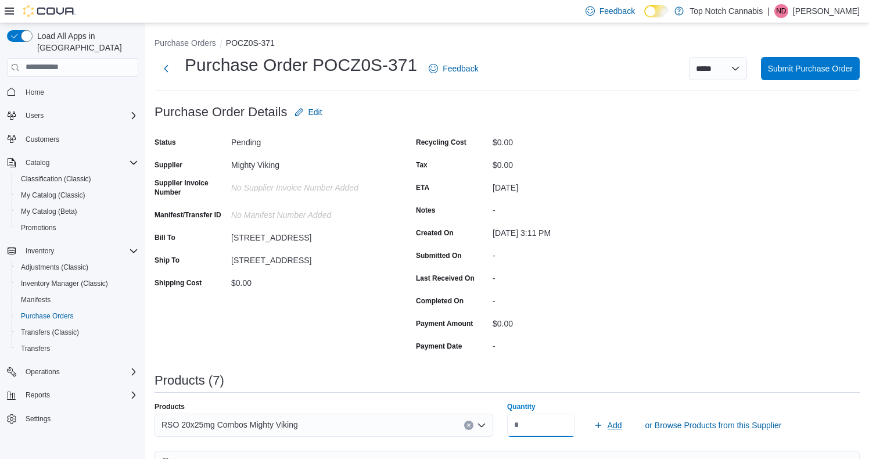
type input "*"
click at [612, 426] on span "Add" at bounding box center [615, 425] width 15 height 12
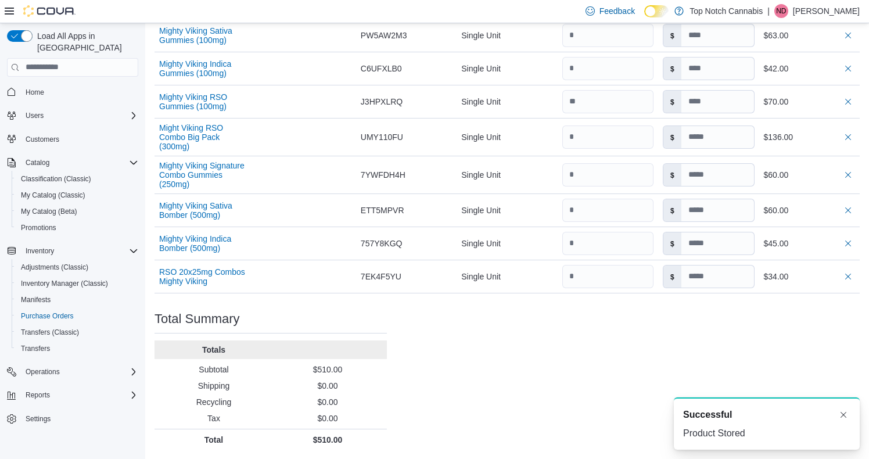
scroll to position [482, 0]
click at [845, 419] on button "Dismiss toast" at bounding box center [844, 414] width 14 height 14
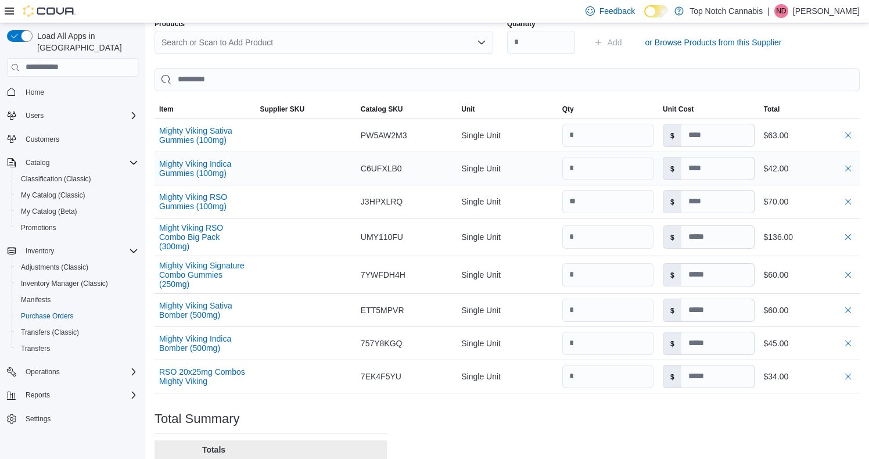
scroll to position [363, 0]
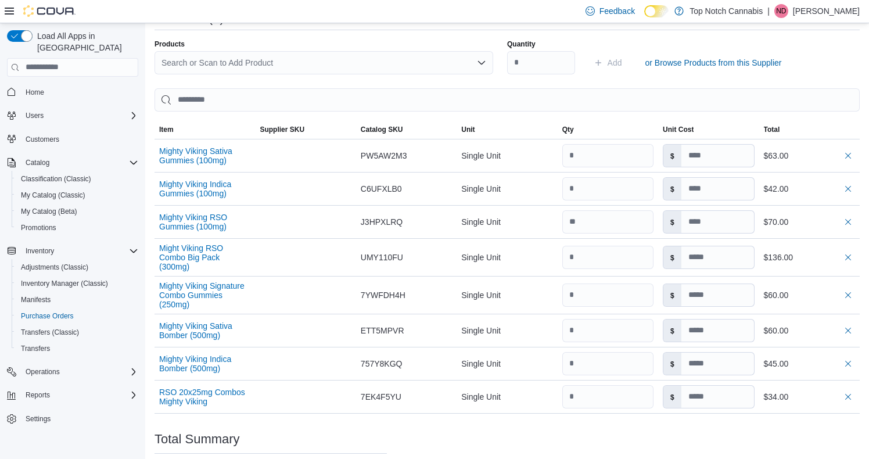
click at [296, 58] on div "Search or Scan to Add Product" at bounding box center [324, 62] width 339 height 23
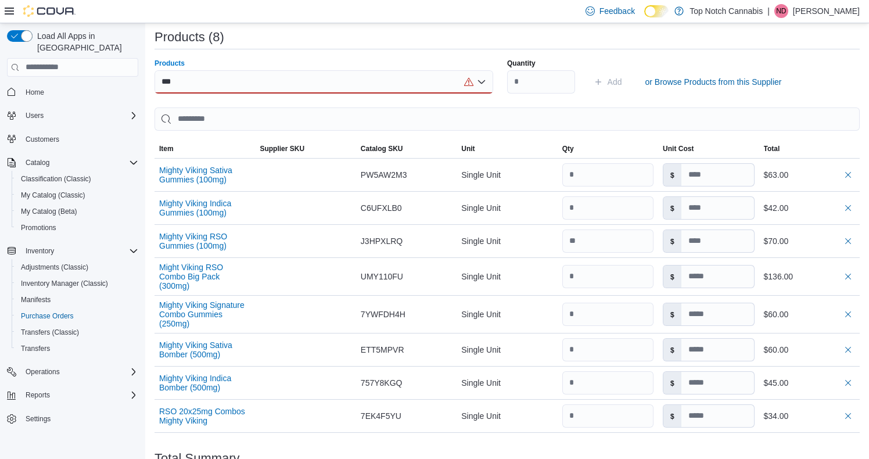
scroll to position [323, 0]
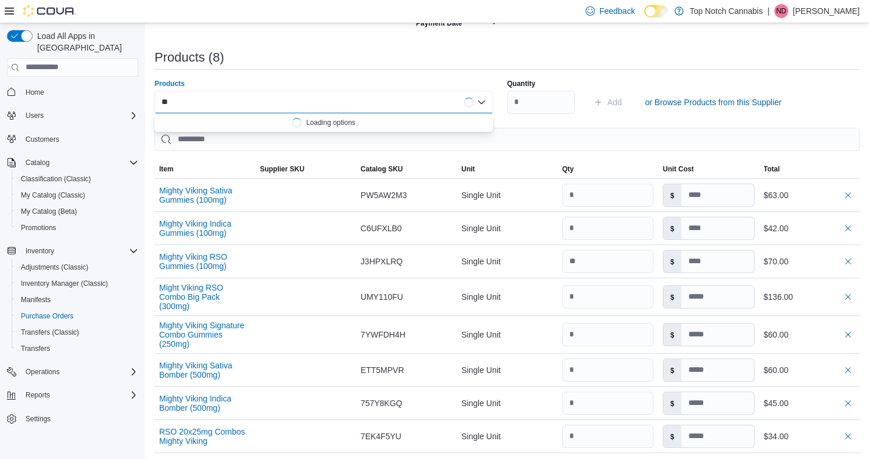
type input "*"
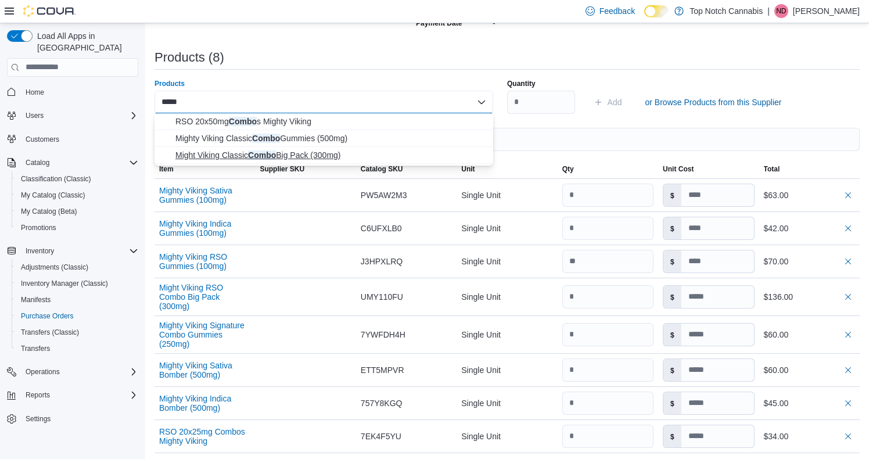
type input "*****"
click at [360, 155] on span "Might Viking Classic Combo Big Pack (300mg)" at bounding box center [330, 155] width 311 height 12
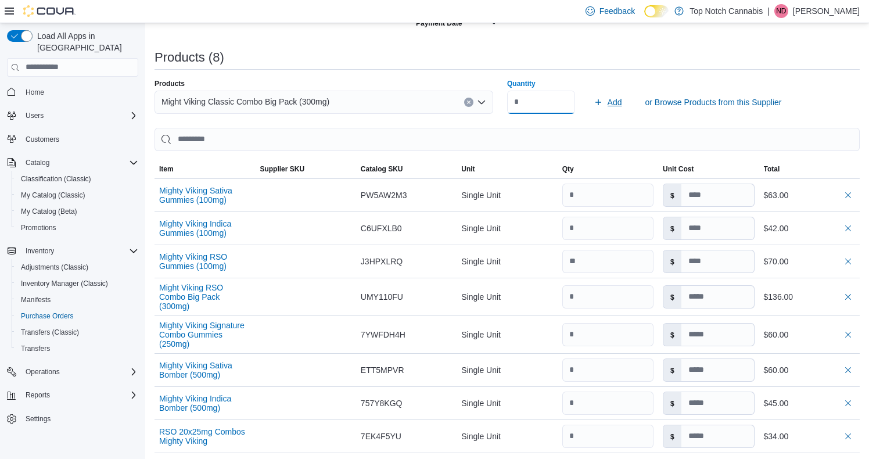
type input "*"
click at [608, 98] on span "Add" at bounding box center [615, 102] width 15 height 12
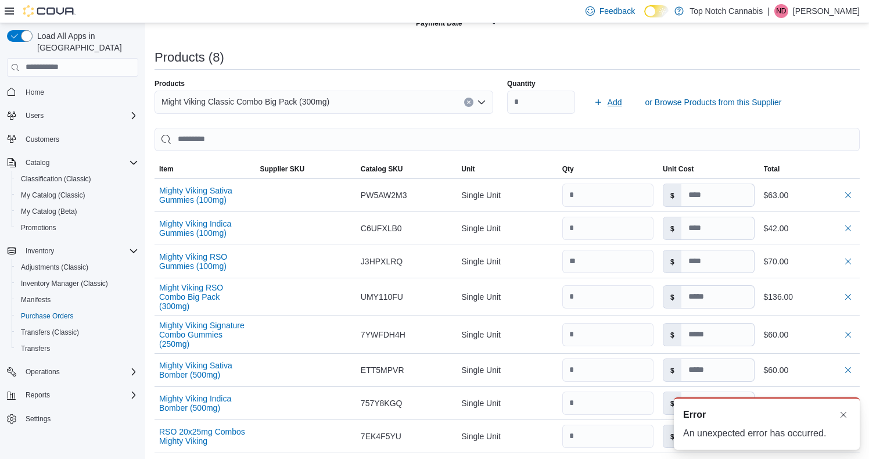
click at [604, 113] on span "Add" at bounding box center [608, 102] width 28 height 23
click at [849, 418] on button "Dismiss toast" at bounding box center [844, 414] width 14 height 14
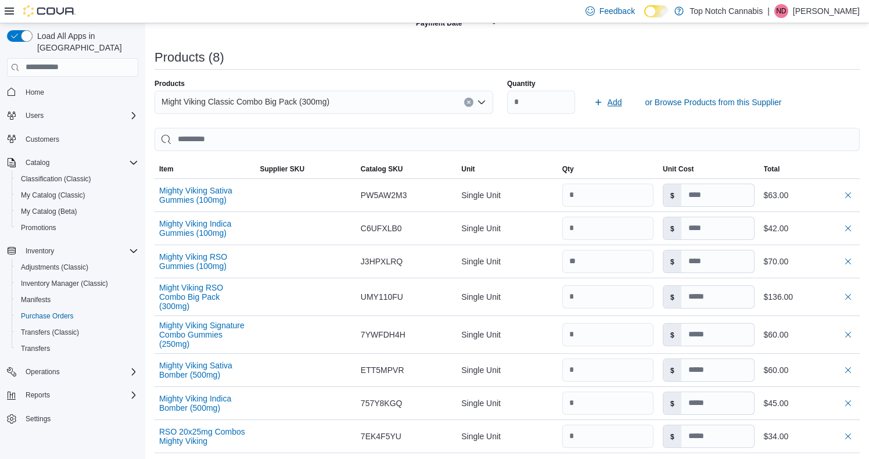
click at [606, 106] on span "Add" at bounding box center [608, 102] width 28 height 23
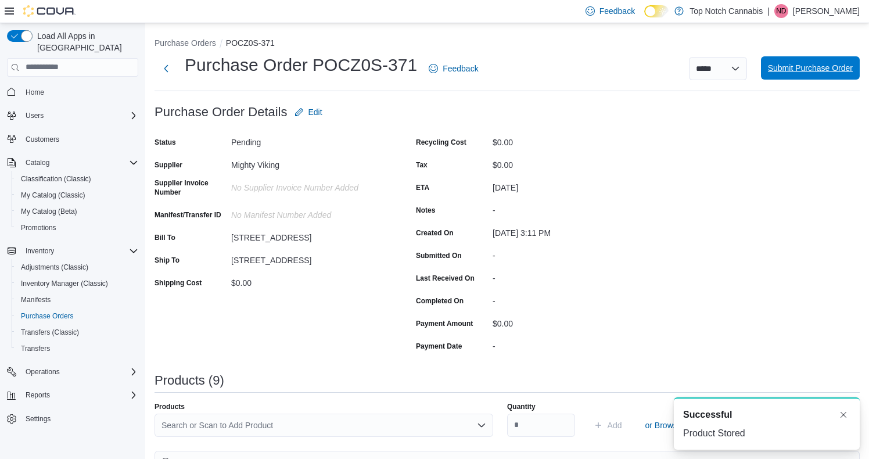
click at [820, 74] on span "Submit Purchase Order" at bounding box center [810, 67] width 85 height 23
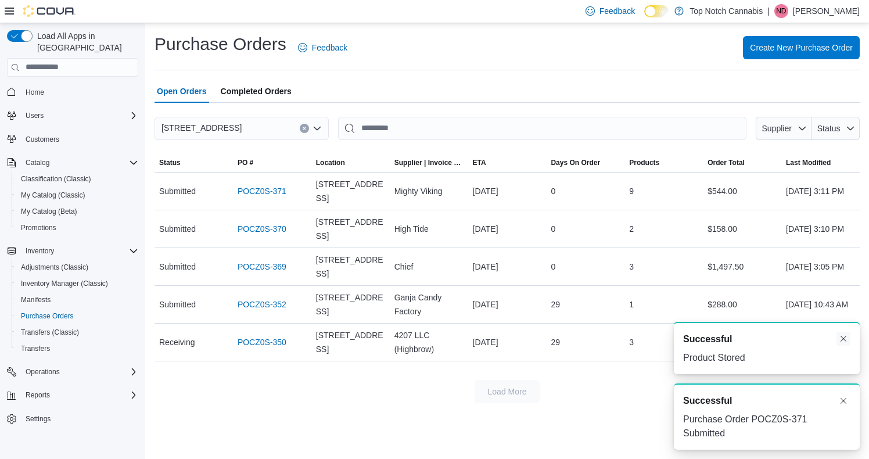
click at [845, 338] on button "Dismiss toast" at bounding box center [844, 339] width 14 height 14
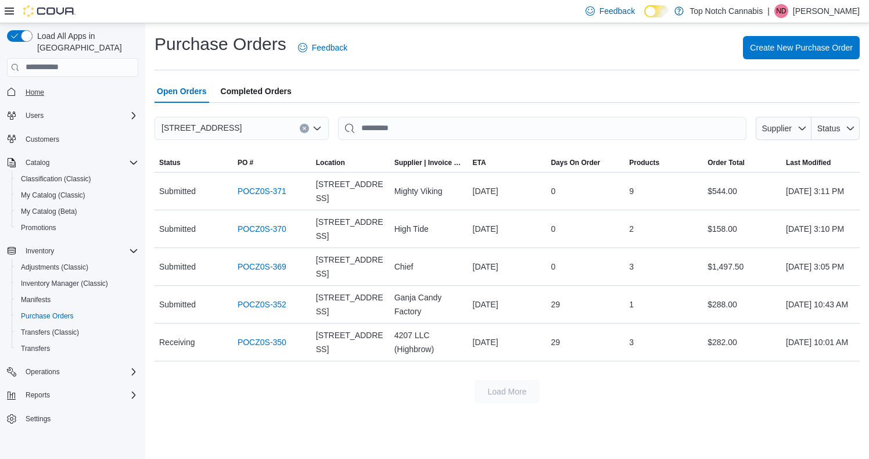
click at [41, 88] on span "Home" at bounding box center [35, 92] width 19 height 9
